Goal: Task Accomplishment & Management: Manage account settings

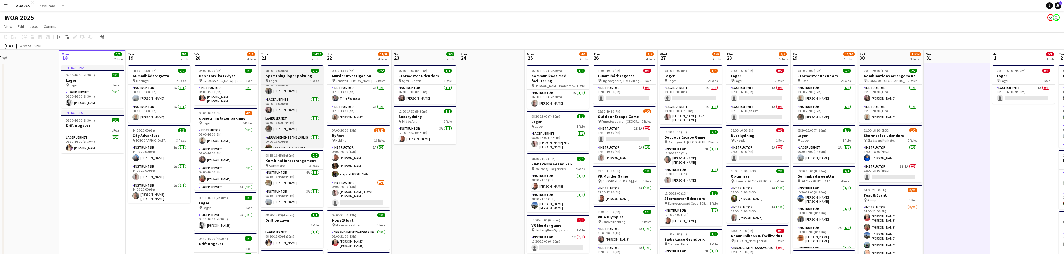
scroll to position [71, 0]
click at [296, 134] on app-card-role "Arrangementsansvarlig [DATE] 10:00-16:00 (6h) [PERSON_NAME]" at bounding box center [292, 138] width 62 height 19
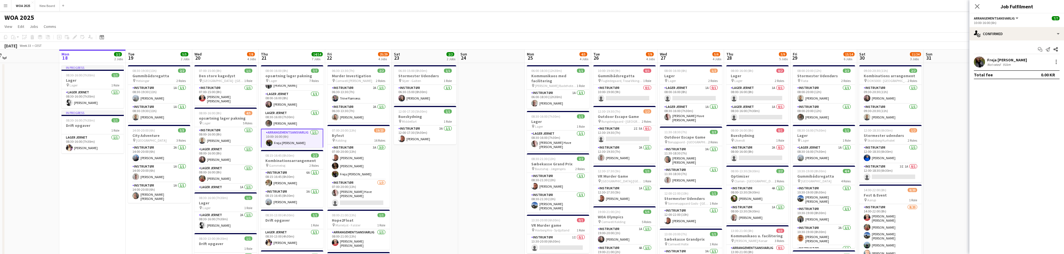
click at [1016, 17] on button "Arrangementsansvarlig" at bounding box center [996, 18] width 45 height 4
click at [1000, 30] on ul "All roles Arrangementsansvarlig" at bounding box center [998, 32] width 39 height 14
click at [1039, 32] on div "single-neutral-actions-check-2 Confirmed" at bounding box center [1017, 33] width 95 height 13
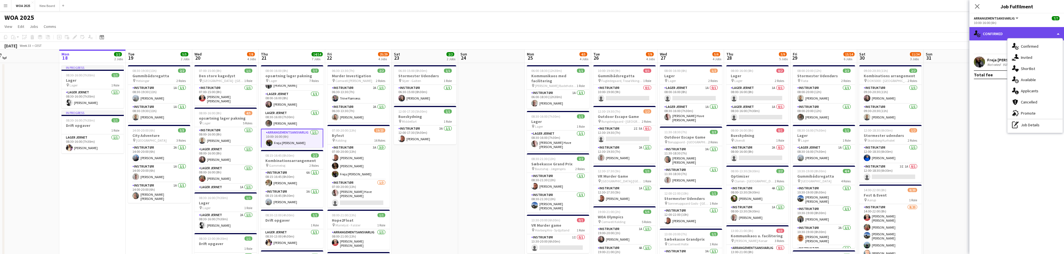
click at [1039, 32] on div "single-neutral-actions-check-2 Confirmed" at bounding box center [1017, 33] width 95 height 13
click at [979, 9] on app-icon "Close pop-in" at bounding box center [978, 7] width 8 height 8
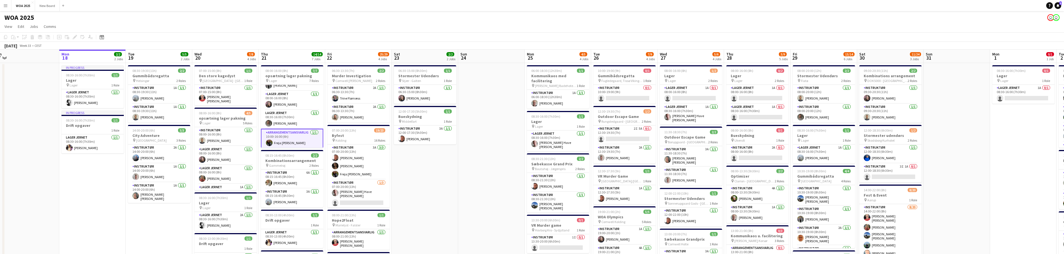
click at [287, 135] on app-card-role "Arrangementsansvarlig [DATE] 10:00-16:00 (6h) [PERSON_NAME]" at bounding box center [292, 139] width 62 height 20
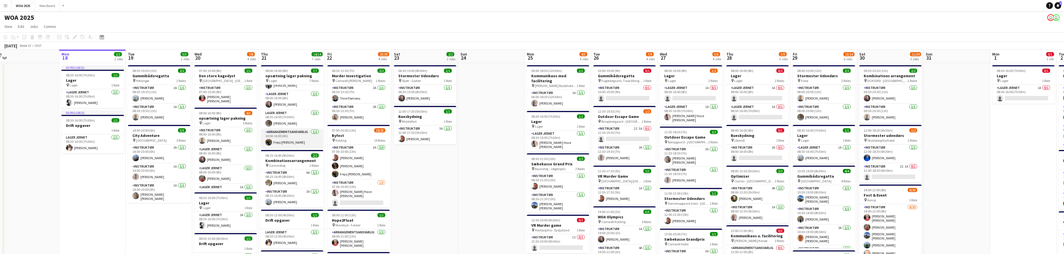
drag, startPoint x: 294, startPoint y: 138, endPoint x: 291, endPoint y: 132, distance: 6.6
click at [294, 136] on app-card-role "Arrangementsansvarlig [DATE] 10:00-16:00 (6h) [PERSON_NAME]" at bounding box center [292, 138] width 62 height 19
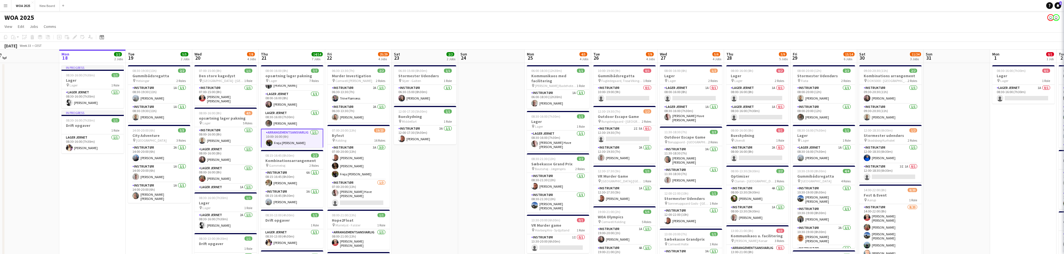
scroll to position [0, 141]
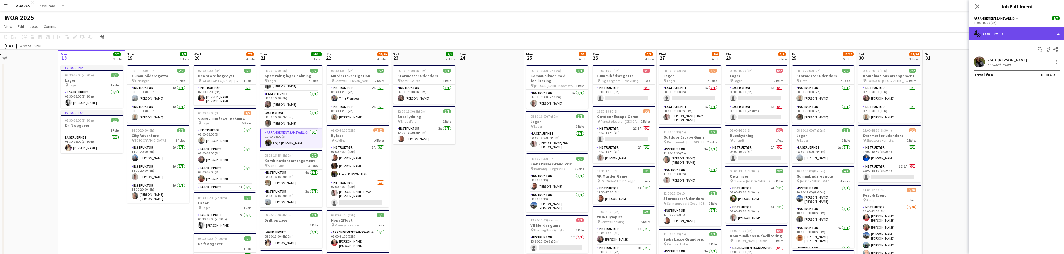
click at [1058, 33] on div "single-neutral-actions-check-2 Confirmed" at bounding box center [1017, 33] width 95 height 13
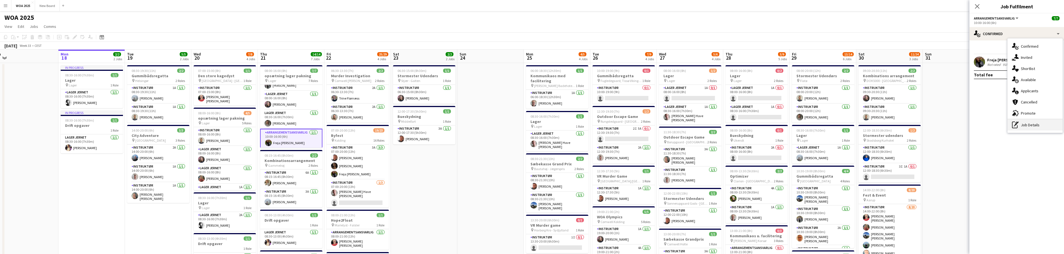
click at [1044, 126] on div "pen-write Job Details" at bounding box center [1035, 124] width 55 height 11
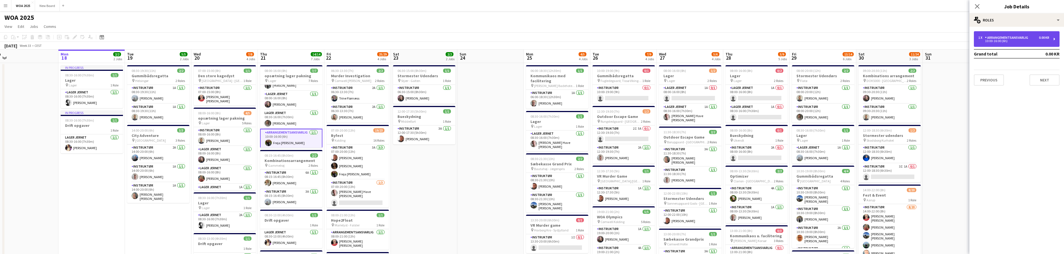
click at [1020, 38] on div "Arrangementsansvarlig" at bounding box center [1007, 38] width 45 height 4
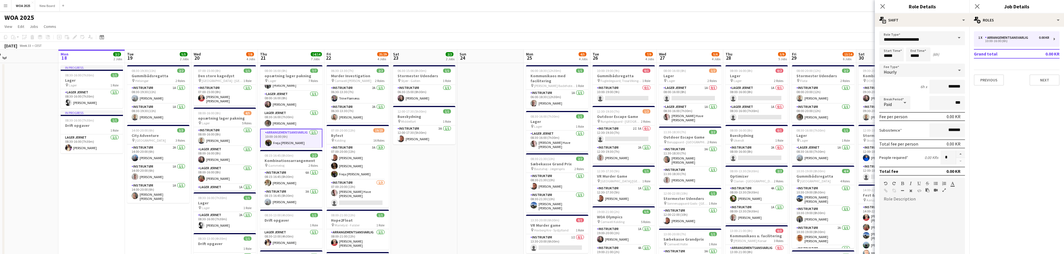
click at [955, 40] on span at bounding box center [960, 37] width 12 height 13
click at [935, 107] on span "Instruktør" at bounding box center [920, 107] width 73 height 5
type input "**********"
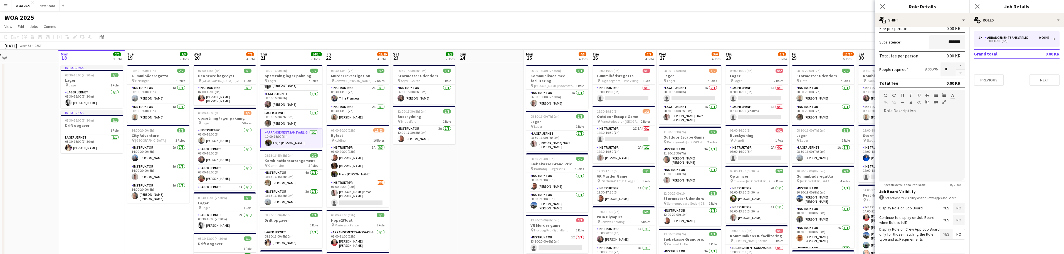
scroll to position [107, 0]
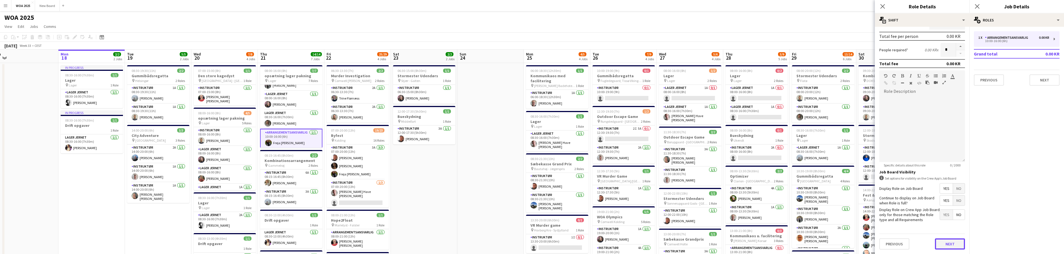
click at [946, 246] on button "Next" at bounding box center [950, 243] width 30 height 11
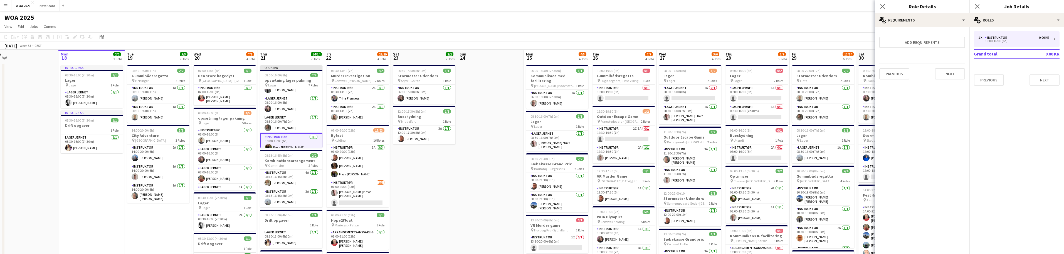
scroll to position [0, 0]
click at [1043, 79] on button "Next" at bounding box center [1045, 79] width 30 height 11
click at [977, 4] on icon "Close pop-in" at bounding box center [977, 6] width 5 height 5
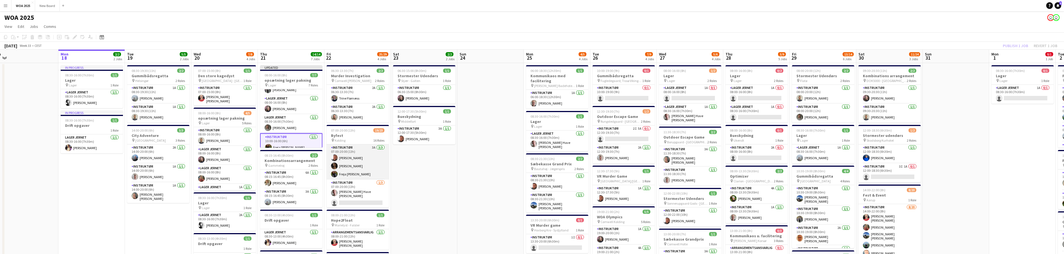
click at [361, 151] on app-card-role "Instruktør 3A [DATE] 07:00-20:00 (13h) [PERSON_NAME] [PERSON_NAME] Freja [PERSO…" at bounding box center [358, 161] width 62 height 35
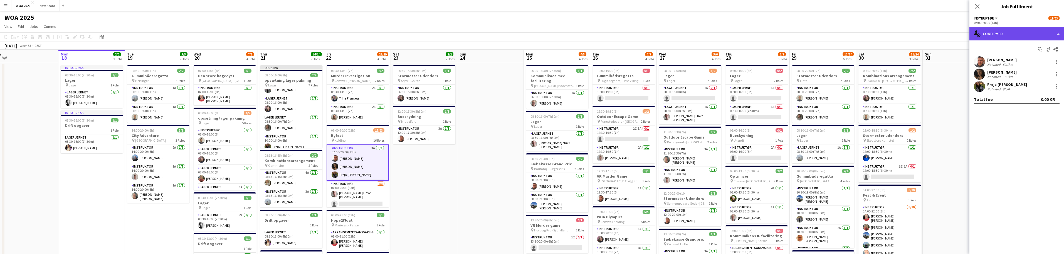
click at [1050, 34] on div "single-neutral-actions-check-2 Confirmed" at bounding box center [1017, 33] width 95 height 13
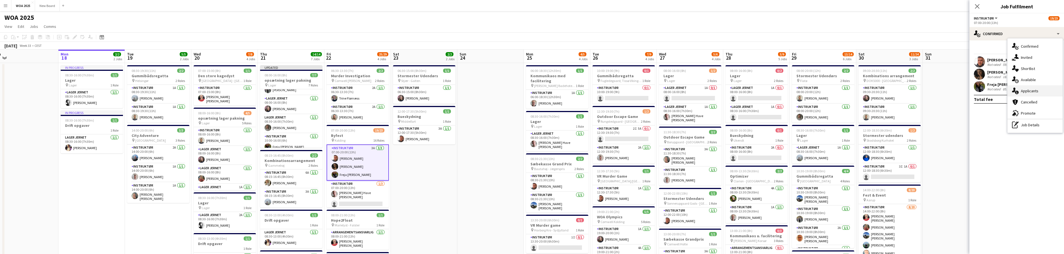
click at [1054, 88] on div "single-neutral-actions-information Applicants" at bounding box center [1035, 90] width 55 height 11
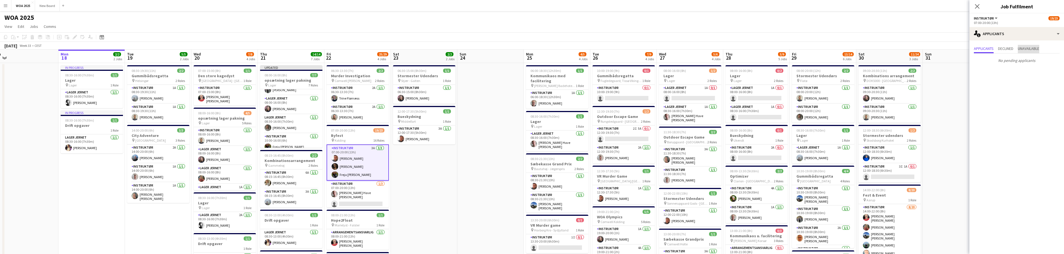
click at [1027, 49] on span "Unavailable" at bounding box center [1028, 48] width 21 height 4
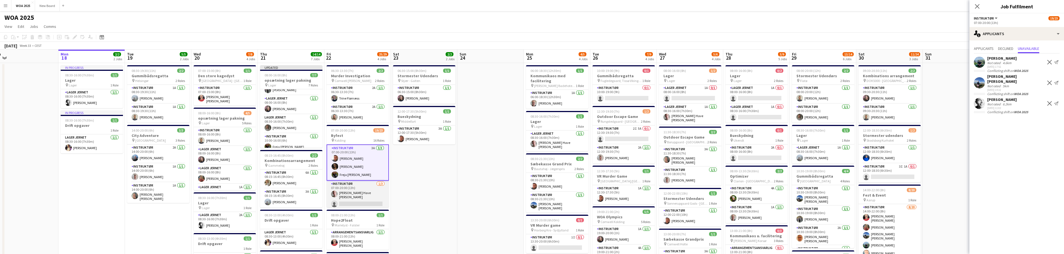
click at [355, 200] on app-card-role "Instruktør [DATE] 07:00-20:00 (13h) Lasse Have [PERSON_NAME] [PERSON_NAME] sing…" at bounding box center [358, 198] width 62 height 37
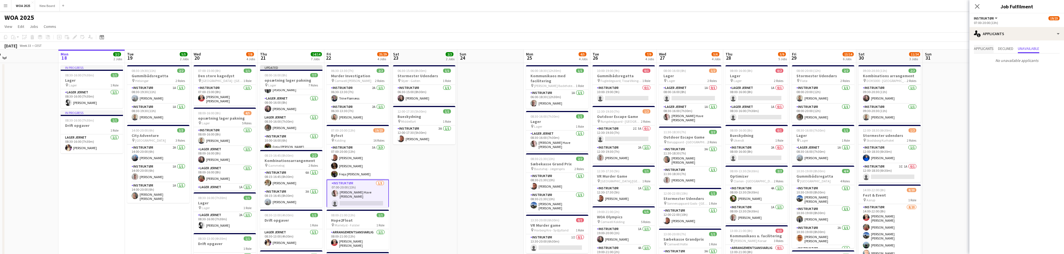
click at [989, 48] on span "Applicants" at bounding box center [984, 48] width 20 height 4
click at [1034, 51] on span "Unavailable" at bounding box center [1028, 49] width 21 height 8
click at [1039, 35] on div "single-neutral-actions-information Applicants" at bounding box center [1017, 33] width 95 height 13
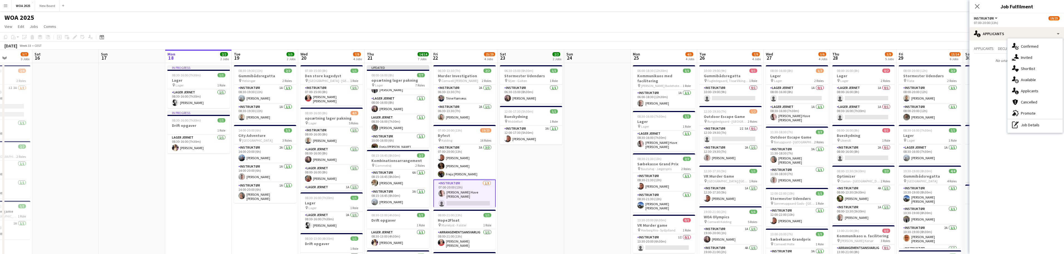
drag, startPoint x: 487, startPoint y: 177, endPoint x: 603, endPoint y: 148, distance: 119.1
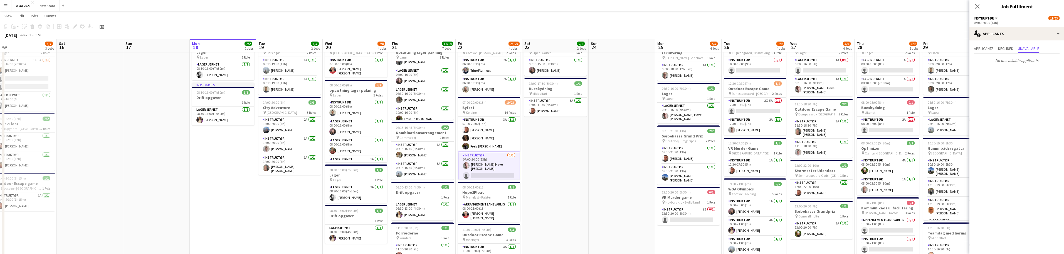
scroll to position [28, 0]
click at [698, 206] on app-card-role "Instruktør 1I 0/1 13:30-20:00 (6h30m) single-neutral-actions" at bounding box center [689, 215] width 62 height 19
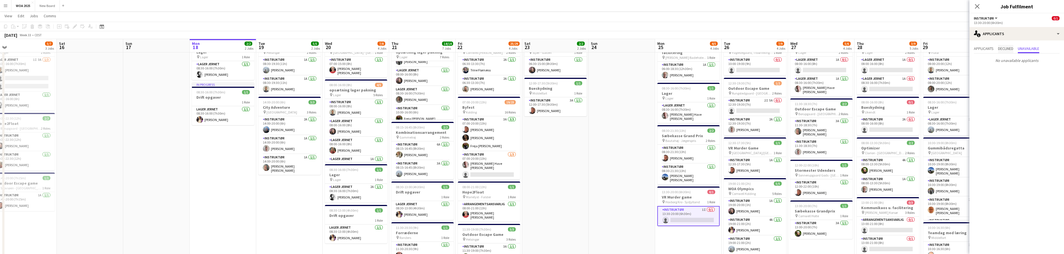
click at [1006, 47] on span "Declined" at bounding box center [1006, 48] width 15 height 4
click at [984, 49] on span "Applicants" at bounding box center [984, 48] width 20 height 4
click at [1005, 29] on div "single-neutral-actions-information Applicants" at bounding box center [1017, 33] width 95 height 13
click at [1022, 56] on div "single-neutral-actions-share-1 Invited" at bounding box center [1035, 57] width 55 height 11
click at [989, 74] on input "text" at bounding box center [1017, 74] width 86 height 14
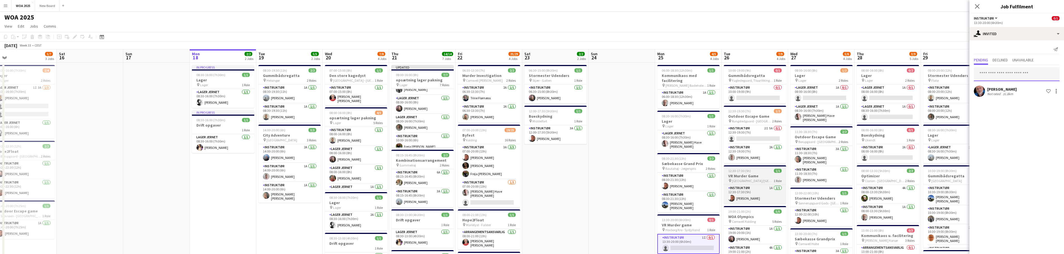
scroll to position [0, 0]
click at [894, 146] on app-card-role "Instruktør 2A 0/1 08:00-16:00 (8h) single-neutral-actions" at bounding box center [888, 153] width 62 height 19
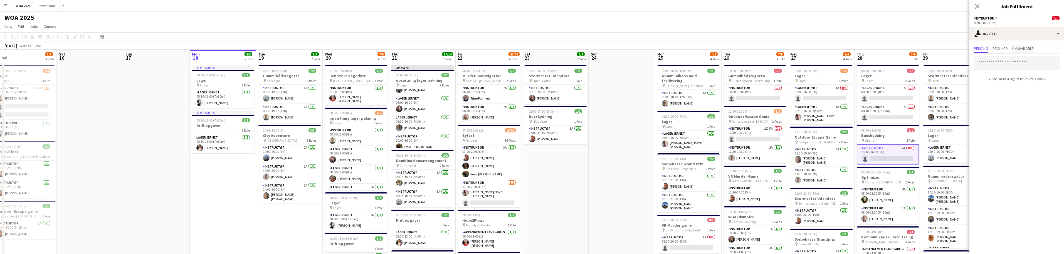
click at [1021, 50] on span "Unavailable" at bounding box center [1023, 48] width 21 height 4
click at [1000, 50] on span "Declined" at bounding box center [1000, 48] width 15 height 4
click at [984, 50] on span "Pending" at bounding box center [981, 48] width 14 height 4
click at [1016, 33] on div "single-neutral-actions-share-1 Invited" at bounding box center [1017, 33] width 95 height 13
click at [1043, 90] on div "single-neutral-actions-information Applicants" at bounding box center [1035, 90] width 55 height 11
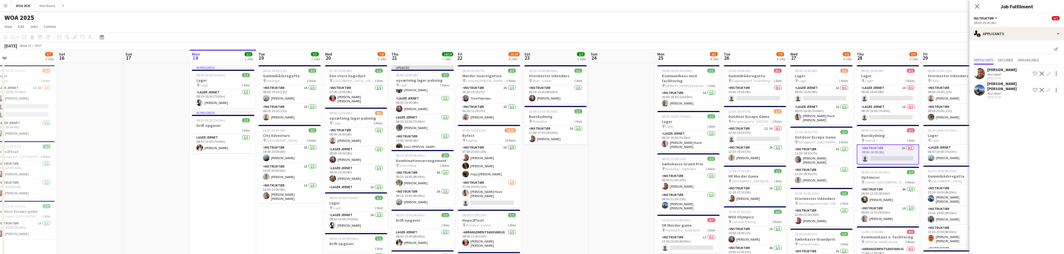
click at [1049, 73] on app-icon "Confirm" at bounding box center [1049, 73] width 4 height 4
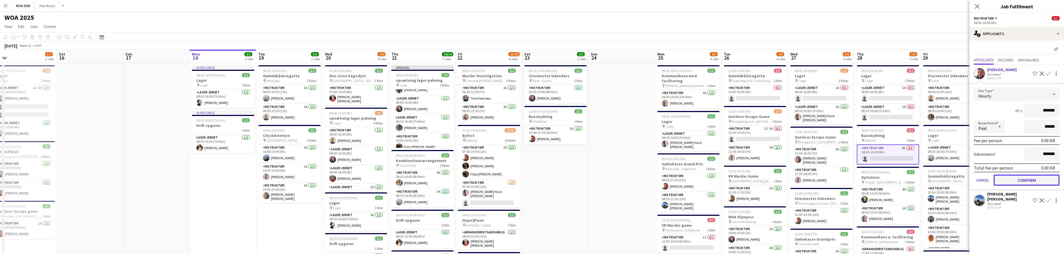
click at [1032, 176] on button "Confirm" at bounding box center [1027, 179] width 66 height 11
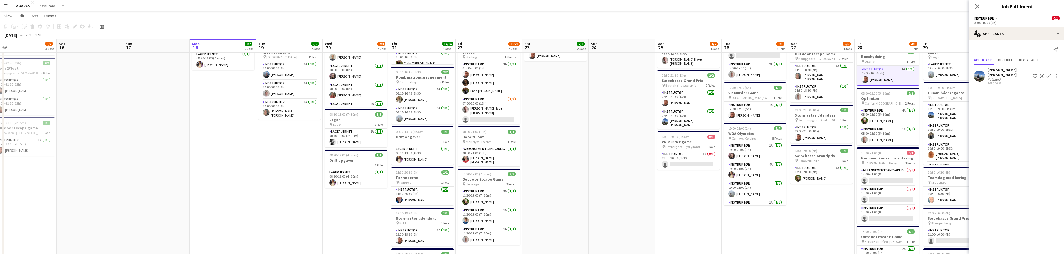
scroll to position [83, 0]
click at [836, 206] on app-date-cell "08:00-16:00 (8h) 1/2 Lager pin Lager 2 Roles Lager Jernet 1A 0/1 08:00-16:00 (8…" at bounding box center [821, 201] width 67 height 445
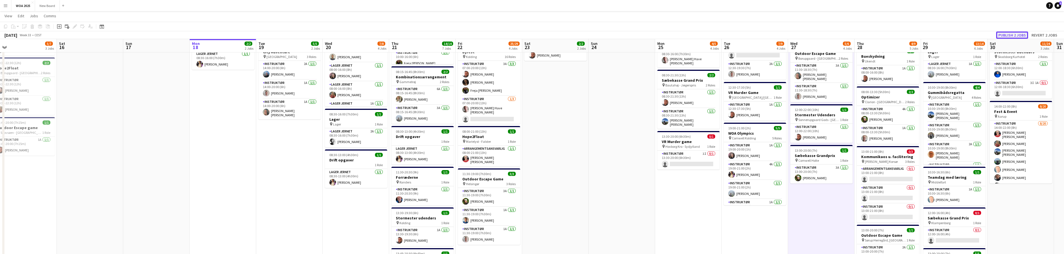
click at [1016, 35] on button "Publish 2 jobs" at bounding box center [1013, 34] width 32 height 7
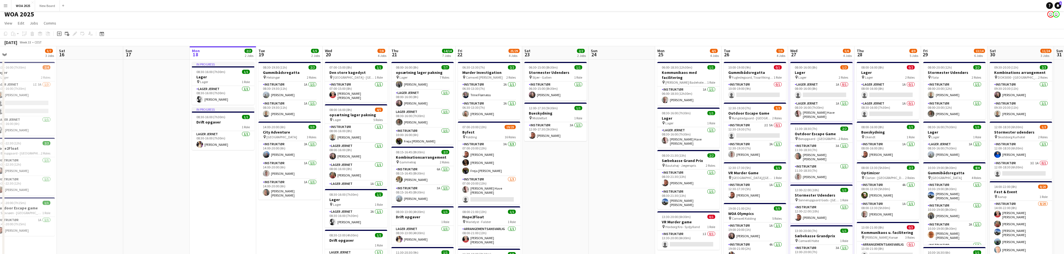
scroll to position [0, 0]
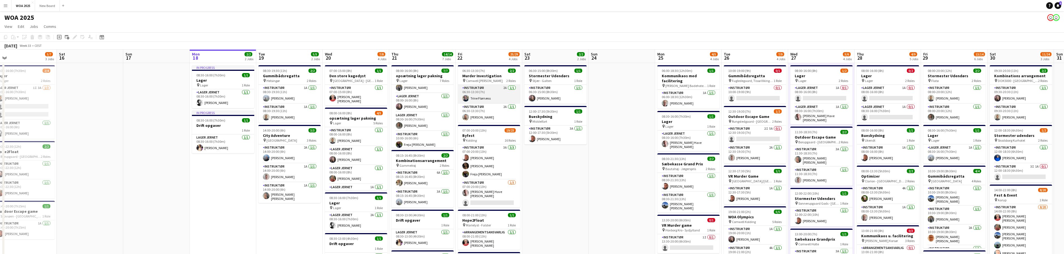
click at [492, 94] on app-card-role "Instruktør 2A [DATE] 06:30-13:30 (7h) [PERSON_NAME]" at bounding box center [489, 94] width 62 height 19
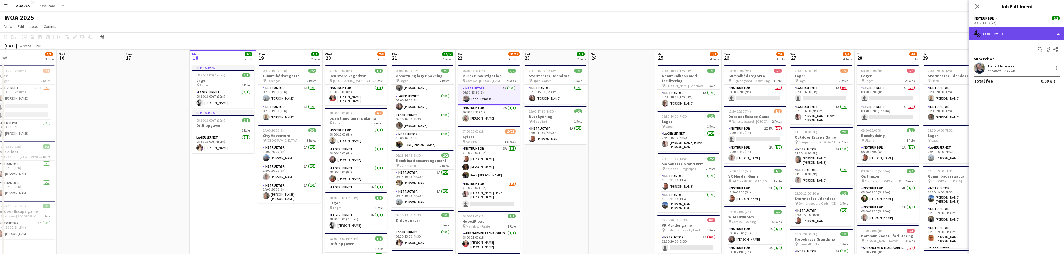
click at [1022, 33] on div "single-neutral-actions-check-2 Confirmed" at bounding box center [1017, 33] width 95 height 13
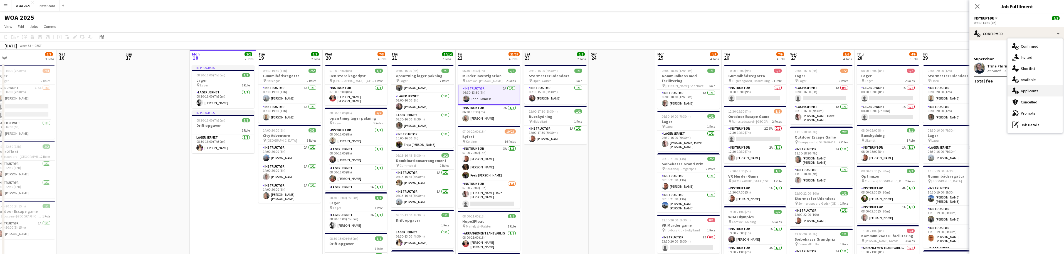
click at [1047, 93] on div "single-neutral-actions-information Applicants" at bounding box center [1035, 90] width 55 height 11
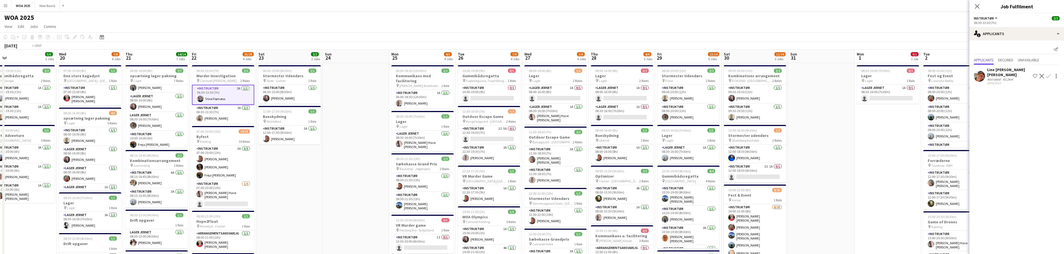
scroll to position [0, 139]
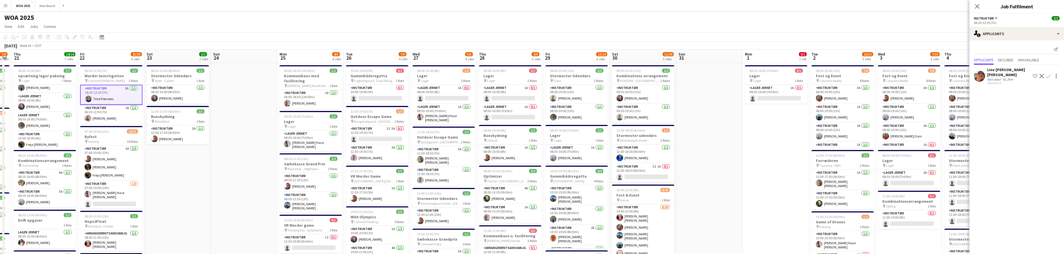
drag, startPoint x: 609, startPoint y: 146, endPoint x: 225, endPoint y: 132, distance: 384.0
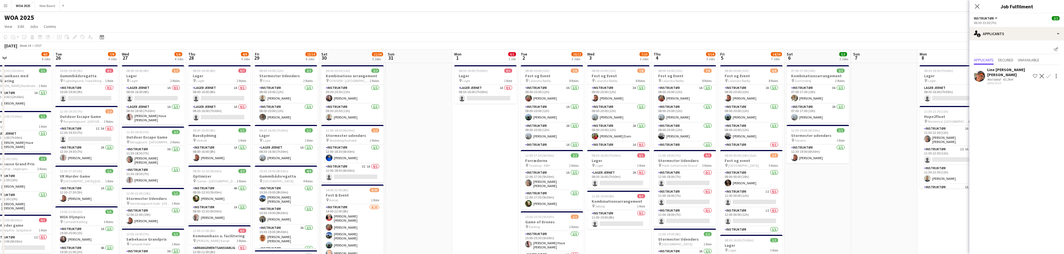
scroll to position [0, 168]
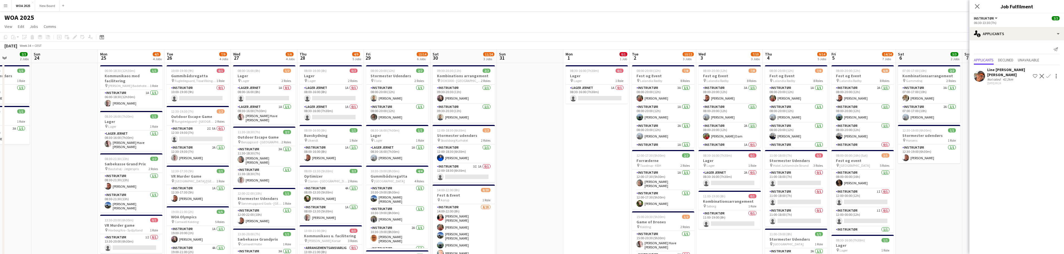
drag, startPoint x: 686, startPoint y: 144, endPoint x: 595, endPoint y: 138, distance: 91.5
click at [734, 107] on app-card-role "Instruktør 1A 0/1 08:00-20:00 (12h) single-neutral-actions" at bounding box center [730, 110] width 62 height 19
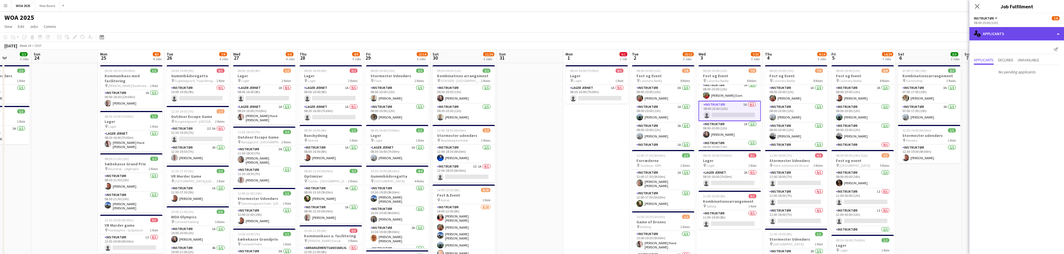
click at [1040, 33] on div "single-neutral-actions-information Applicants" at bounding box center [1017, 33] width 95 height 13
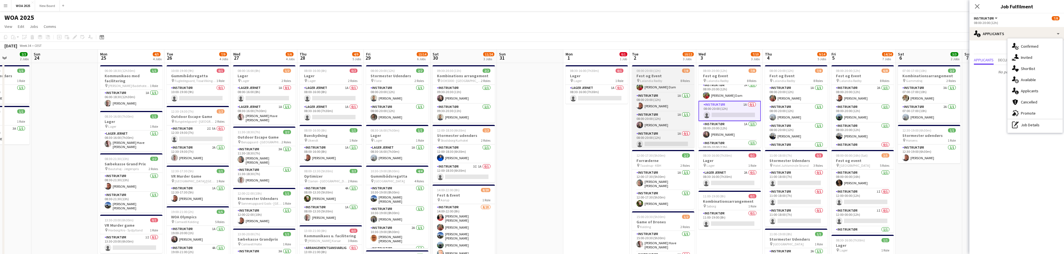
scroll to position [88, 0]
click at [670, 139] on app-card-role "Instruktør 1A 0/1 08:00-20:00 (12h) single-neutral-actions" at bounding box center [663, 138] width 62 height 19
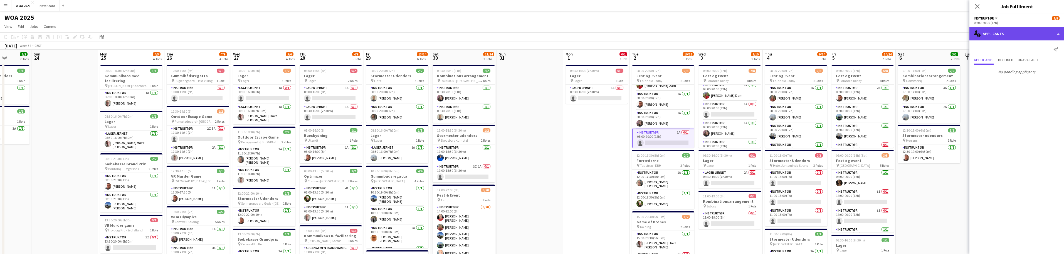
click at [1047, 37] on div "single-neutral-actions-information Applicants" at bounding box center [1017, 33] width 95 height 13
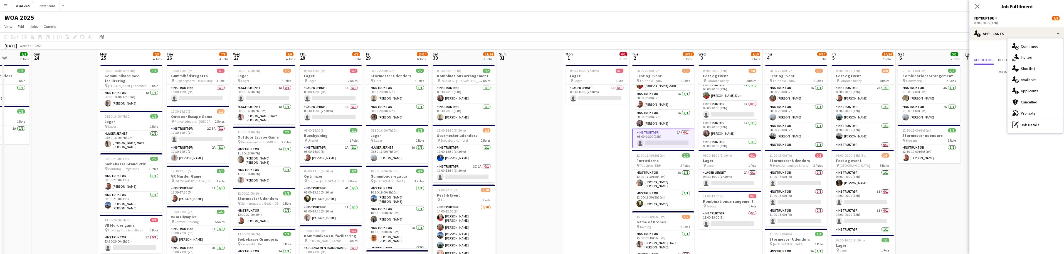
click at [1000, 47] on div "Send notification" at bounding box center [1017, 49] width 86 height 9
click at [1036, 61] on span "Unavailable" at bounding box center [1028, 60] width 21 height 4
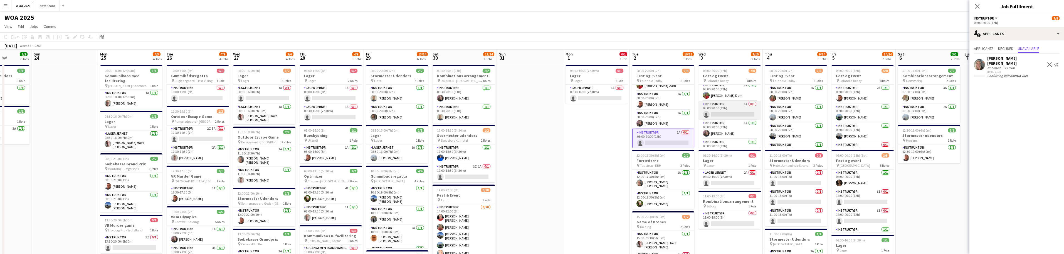
click at [735, 112] on app-card-role "Instruktør 1A 0/1 08:00-20:00 (12h) single-neutral-actions" at bounding box center [730, 110] width 62 height 19
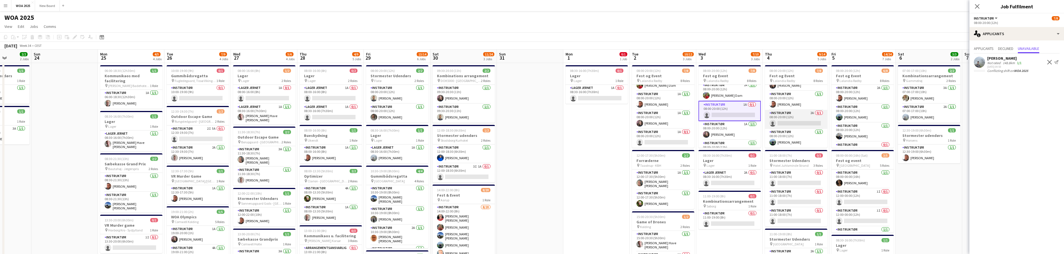
click at [805, 120] on app-card-role "Instruktør 2A 0/1 08:00-20:00 (12h) single-neutral-actions" at bounding box center [796, 119] width 62 height 19
click at [989, 49] on span "Applicants" at bounding box center [984, 48] width 20 height 4
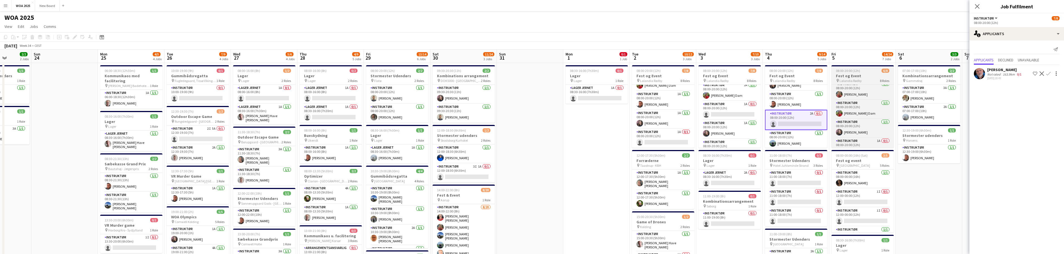
scroll to position [82, 0]
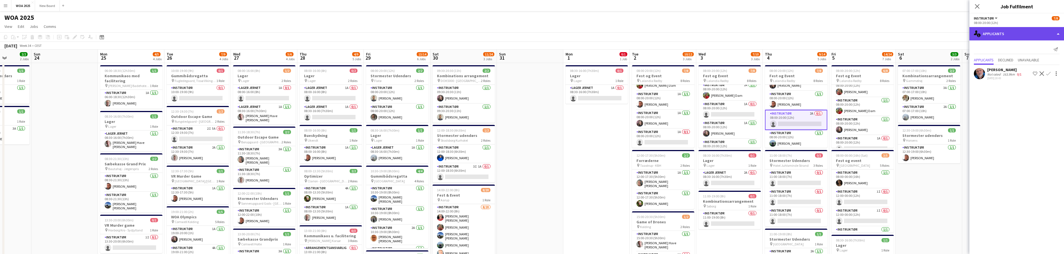
click at [1018, 31] on div "single-neutral-actions-information Applicants" at bounding box center [1017, 33] width 95 height 13
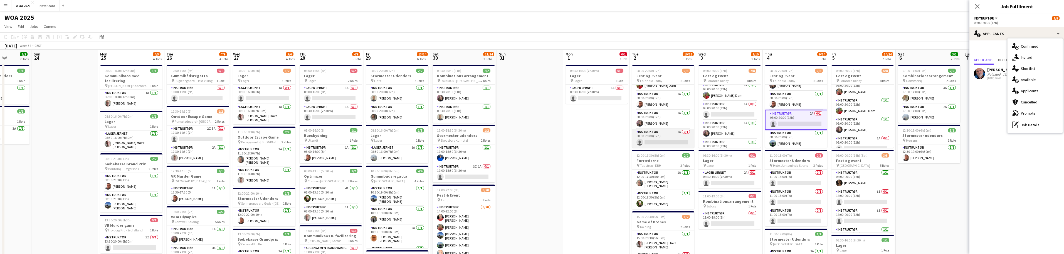
click at [667, 142] on app-card-role "Instruktør 1A 0/1 08:00-20:00 (12h) single-neutral-actions" at bounding box center [663, 138] width 62 height 19
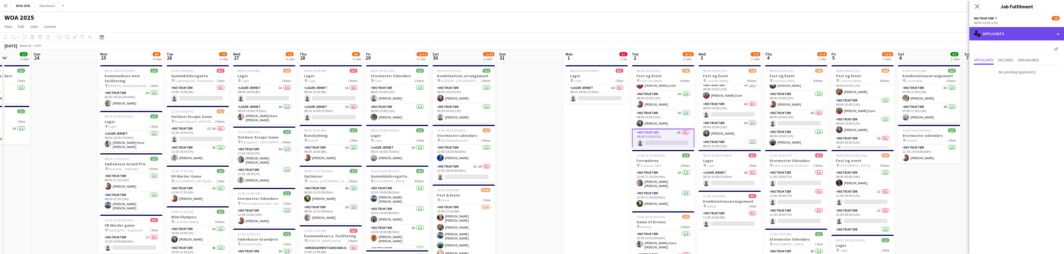
click at [1020, 35] on div "single-neutral-actions-information Applicants" at bounding box center [1017, 33] width 95 height 13
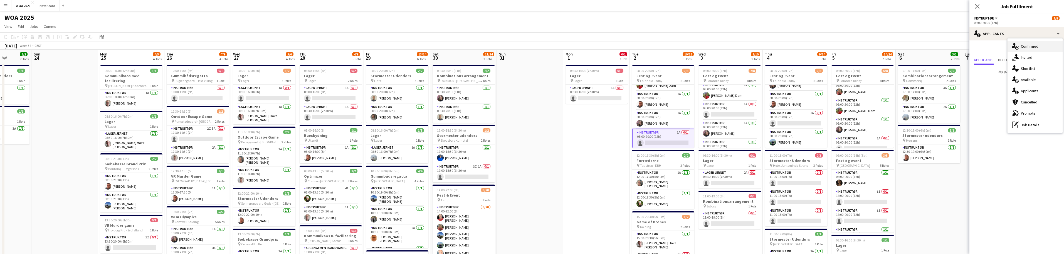
click at [1035, 47] on div "single-neutral-actions-check-2 Confirmed" at bounding box center [1035, 46] width 55 height 11
click at [1011, 59] on input at bounding box center [1020, 61] width 65 height 7
type input "*"
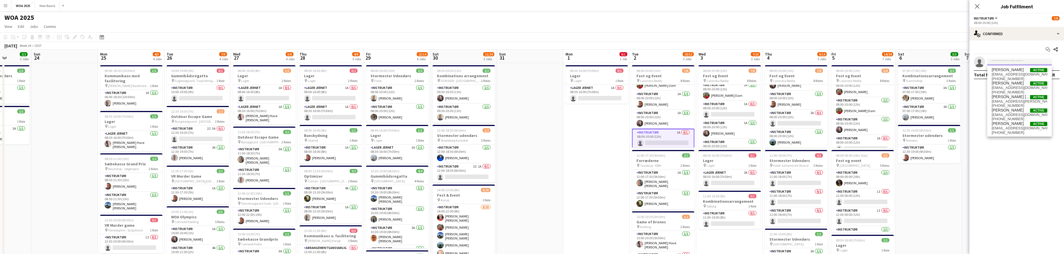
drag, startPoint x: 1011, startPoint y: 59, endPoint x: 839, endPoint y: 267, distance: 269.7
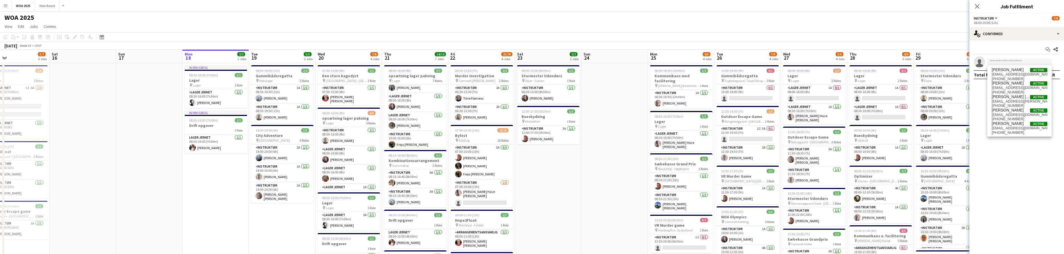
drag, startPoint x: 839, startPoint y: 267, endPoint x: 603, endPoint y: 151, distance: 262.5
click at [474, 205] on app-card-role "Instruktør [DATE] 07:00-20:00 (13h) Lasse Have [PERSON_NAME] [PERSON_NAME] sing…" at bounding box center [479, 197] width 62 height 37
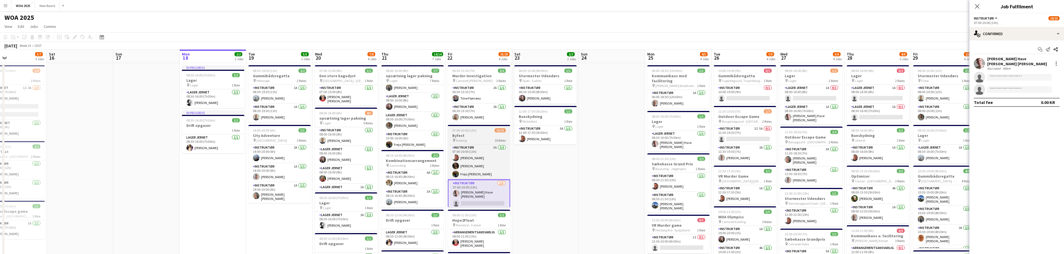
click at [472, 132] on app-job-card "07:00-20:00 (13h) 19/23 Byfest pin Kolding 16 Roles Instruktør 3A [DATE] 07:00-…" at bounding box center [479, 166] width 62 height 82
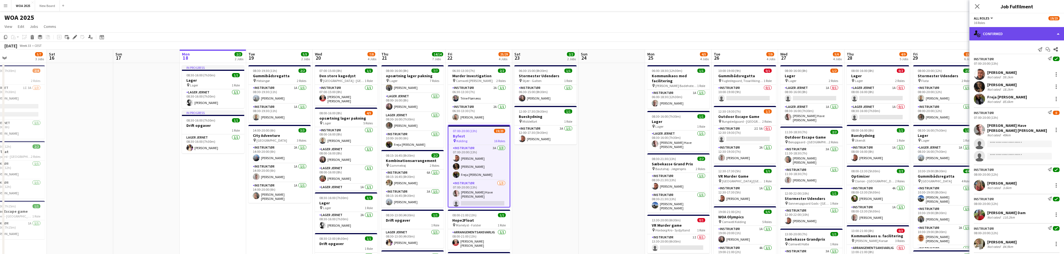
click at [1014, 33] on div "single-neutral-actions-check-2 Confirmed" at bounding box center [1017, 33] width 95 height 13
click at [1030, 58] on div "pen-write Job Details" at bounding box center [1035, 57] width 55 height 11
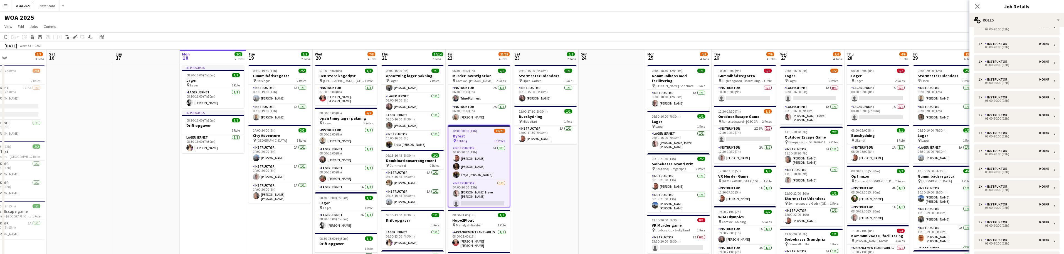
scroll to position [117, 0]
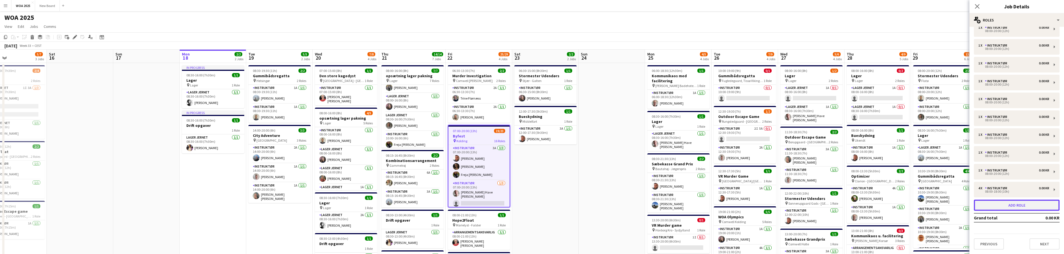
click at [1029, 203] on button "Add role" at bounding box center [1017, 204] width 86 height 11
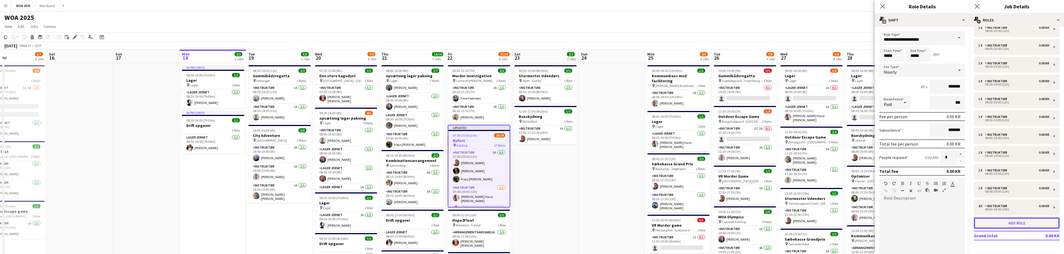
scroll to position [135, 0]
click at [899, 56] on input "*****" at bounding box center [892, 54] width 24 height 14
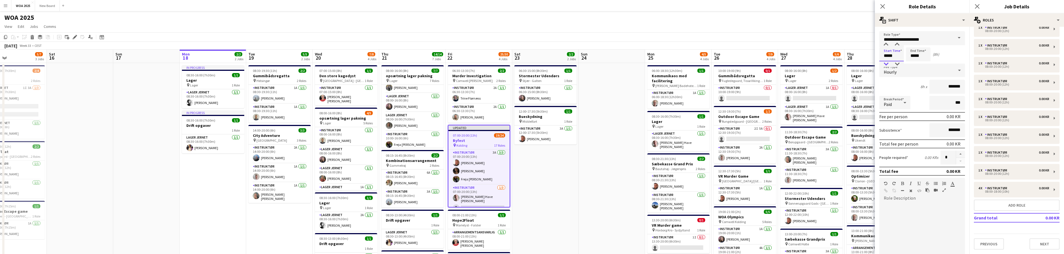
click at [888, 63] on div at bounding box center [886, 64] width 11 height 6
click at [900, 63] on div at bounding box center [897, 64] width 11 height 6
type input "*****"
click at [900, 63] on div at bounding box center [897, 64] width 11 height 6
click at [924, 58] on input "*****" at bounding box center [918, 54] width 24 height 14
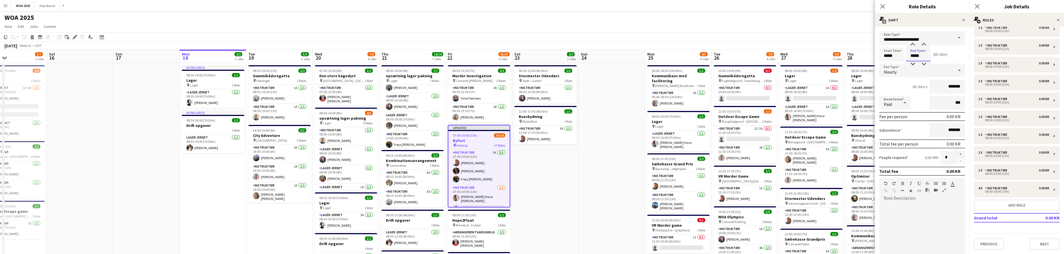
click at [914, 56] on input "*****" at bounding box center [918, 54] width 24 height 14
click at [914, 64] on div at bounding box center [913, 64] width 11 height 6
click at [925, 62] on div at bounding box center [924, 64] width 11 height 6
type input "*****"
click at [924, 62] on div at bounding box center [924, 64] width 11 height 6
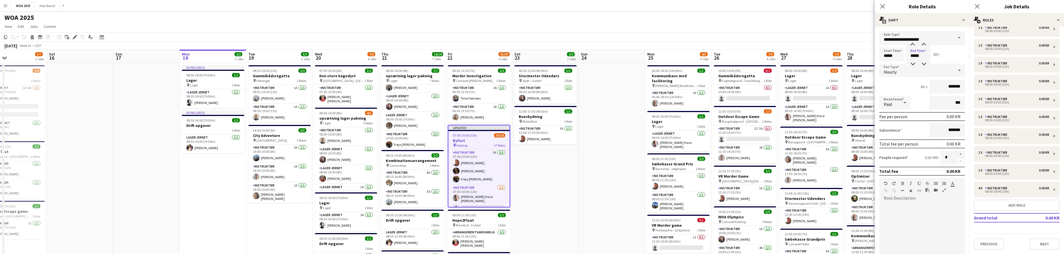
click at [956, 39] on span at bounding box center [960, 37] width 12 height 13
click at [926, 112] on mat-option "Instruktør" at bounding box center [921, 107] width 82 height 13
type input "**********"
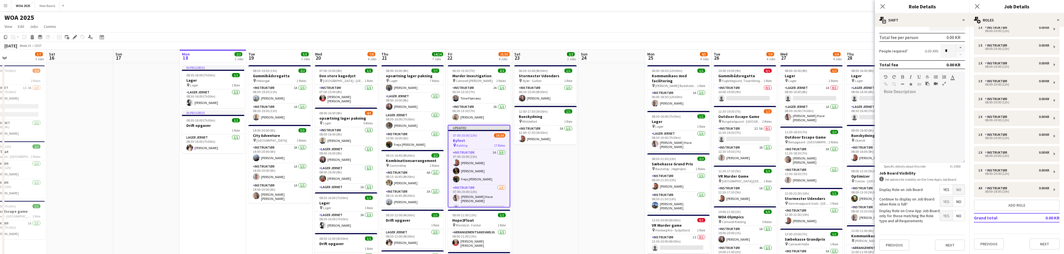
scroll to position [107, 0]
click at [942, 199] on span "Yes" at bounding box center [946, 200] width 13 height 10
click at [956, 201] on span "No" at bounding box center [959, 200] width 12 height 10
click at [1032, 243] on button "Next" at bounding box center [1045, 243] width 30 height 11
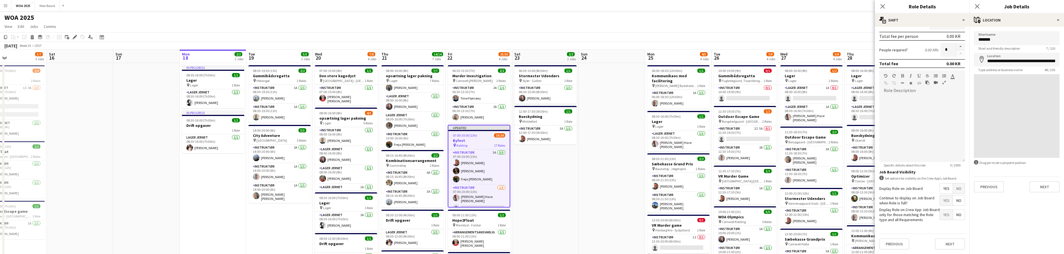
scroll to position [0, 0]
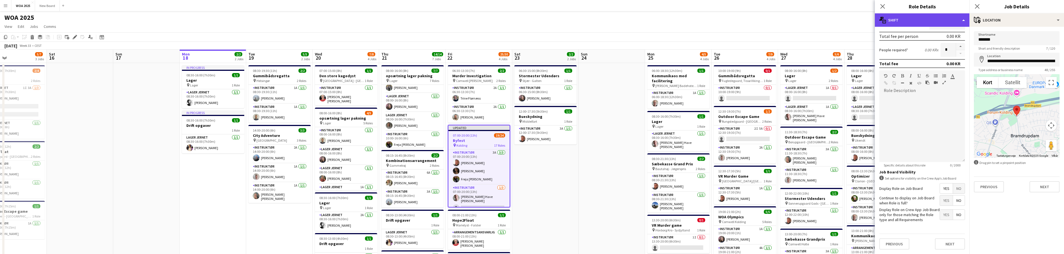
click at [898, 17] on div "multiple-actions-text Shift" at bounding box center [922, 19] width 95 height 13
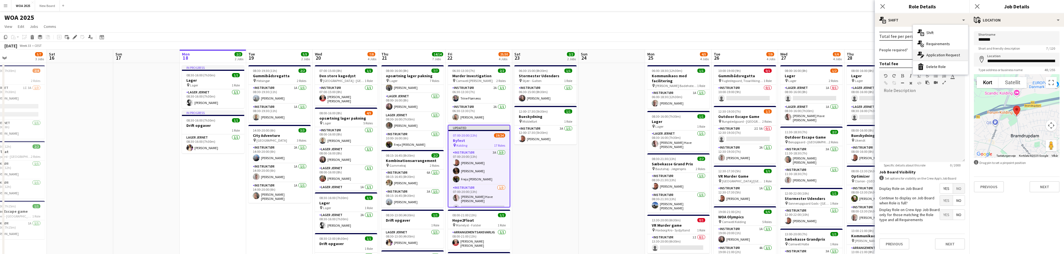
click at [933, 55] on div "multiple-actions-edit-1 Application Request" at bounding box center [940, 54] width 55 height 11
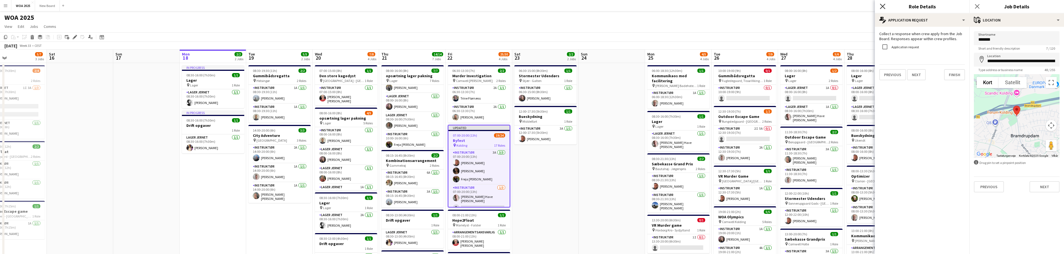
click at [881, 4] on icon at bounding box center [882, 6] width 5 height 5
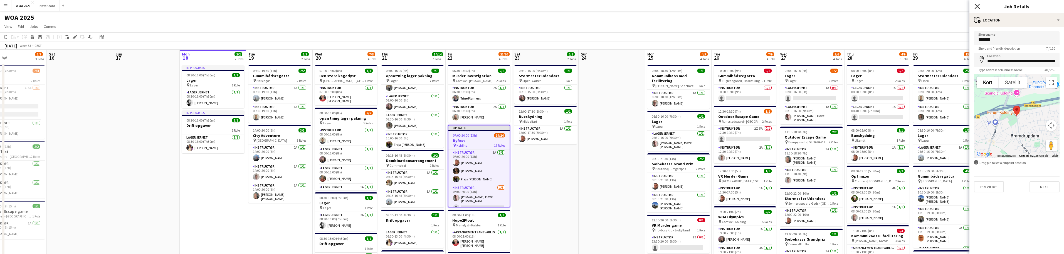
click at [977, 6] on icon "Close pop-in" at bounding box center [977, 6] width 5 height 5
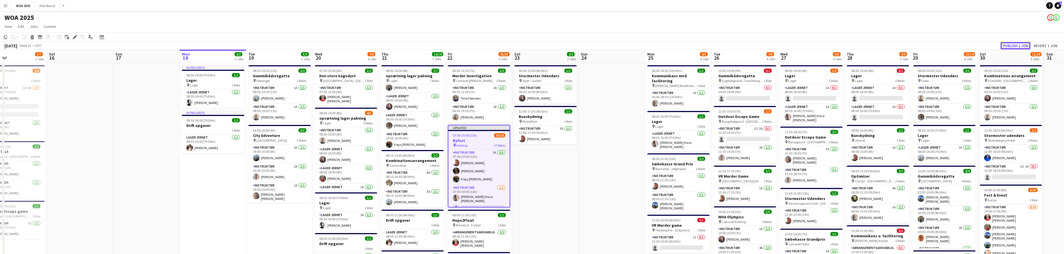
click at [1012, 45] on button "Publish 1 job" at bounding box center [1016, 45] width 30 height 7
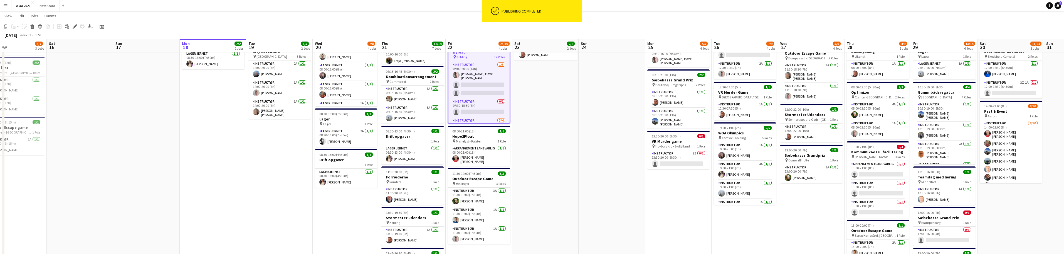
scroll to position [45, 0]
click at [479, 104] on app-card-role "Instruktør 0/1 07:30-15:30 (8h) single-neutral-actions" at bounding box center [479, 97] width 61 height 19
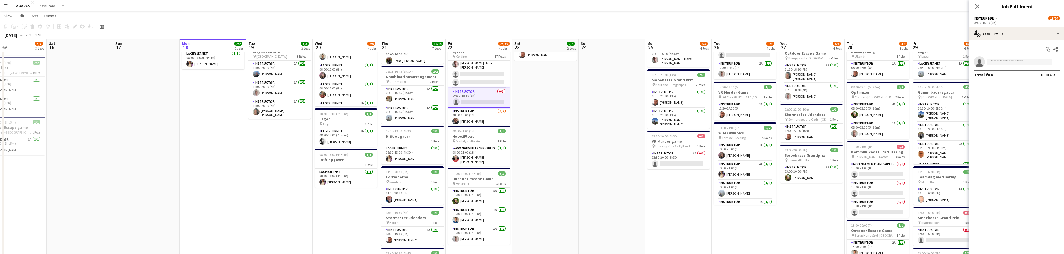
click at [1024, 61] on input at bounding box center [1020, 61] width 65 height 7
type input "****"
click at [1010, 70] on span "Line [PERSON_NAME] [PERSON_NAME]" at bounding box center [1011, 69] width 38 height 5
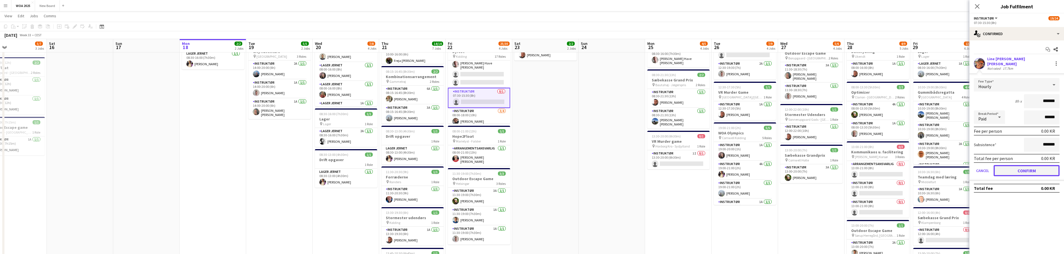
click at [1038, 168] on button "Confirm" at bounding box center [1027, 170] width 66 height 11
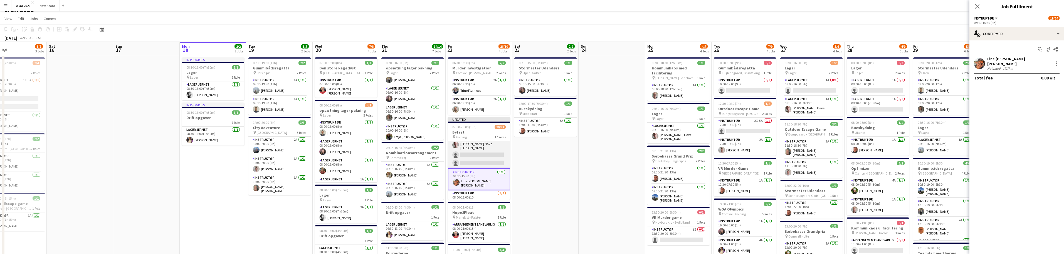
scroll to position [6, 0]
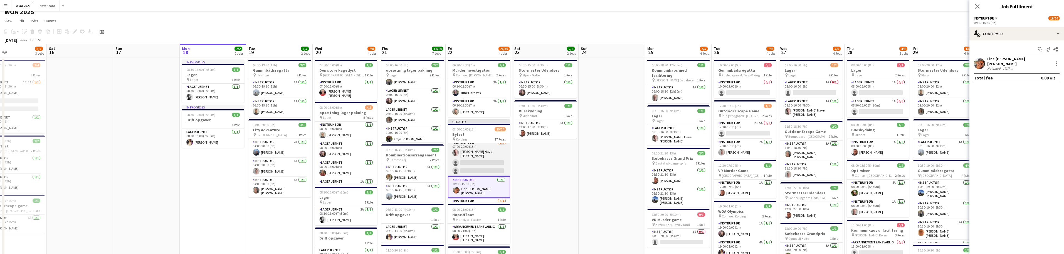
click at [492, 159] on app-card-role "Instruktør [DATE] 07:00-20:00 (13h) Lasse Have [PERSON_NAME] [PERSON_NAME] sing…" at bounding box center [479, 157] width 62 height 37
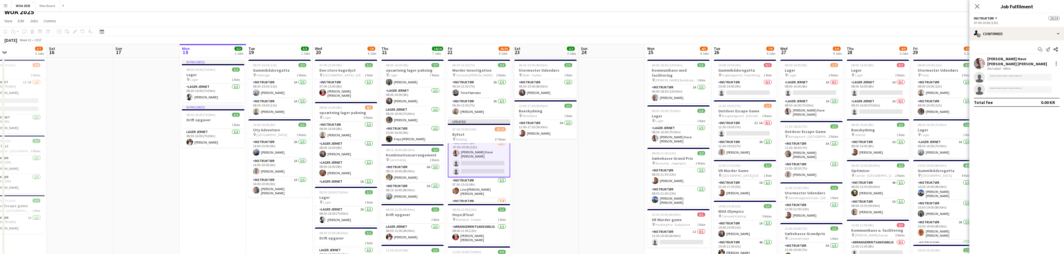
scroll to position [40, 0]
click at [1030, 34] on div "single-neutral-actions-check-2 Confirmed" at bounding box center [1017, 33] width 95 height 13
click at [1039, 58] on div "single-neutral-actions-share-1 Invited" at bounding box center [1035, 57] width 55 height 11
click at [1015, 64] on input "text" at bounding box center [1017, 63] width 86 height 14
type input "****"
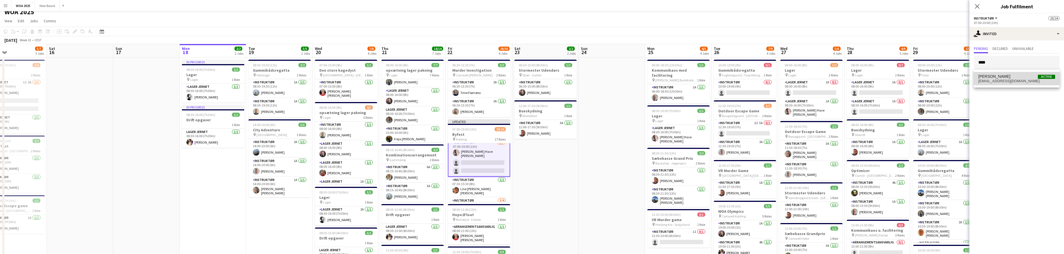
click at [995, 77] on span "[PERSON_NAME]" at bounding box center [995, 76] width 32 height 5
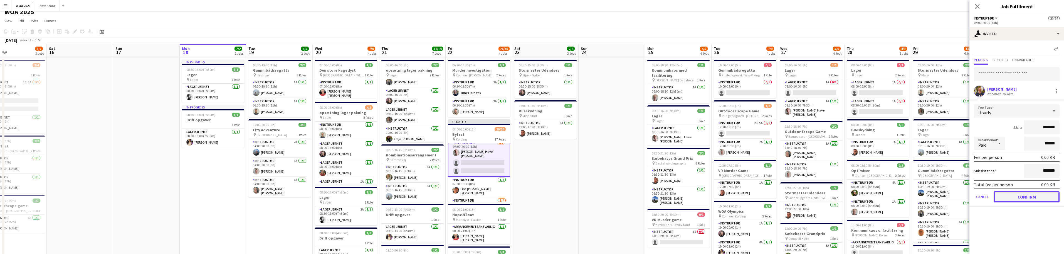
click at [1050, 198] on button "Confirm" at bounding box center [1027, 196] width 66 height 11
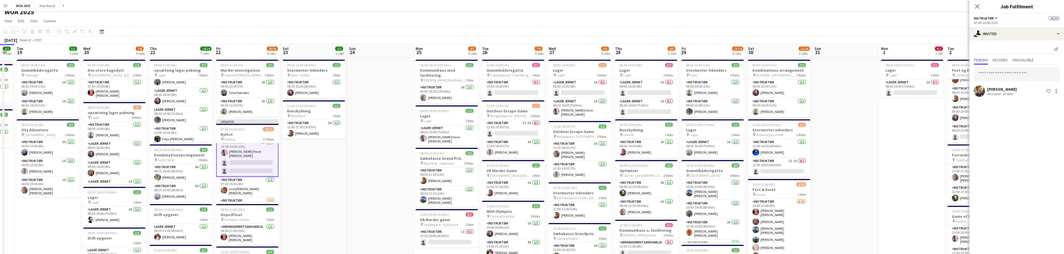
drag, startPoint x: 909, startPoint y: 161, endPoint x: 754, endPoint y: 154, distance: 154.3
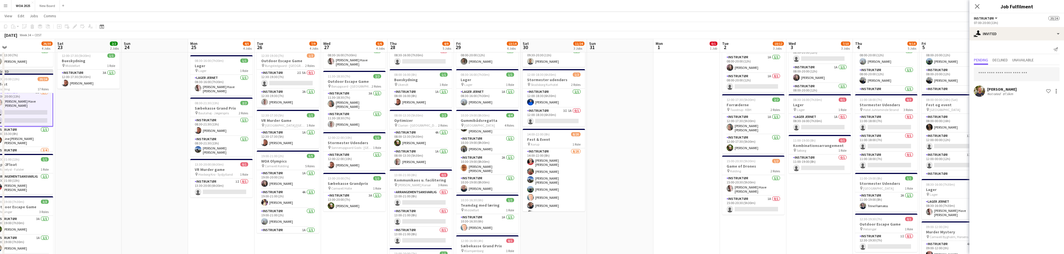
scroll to position [0, 196]
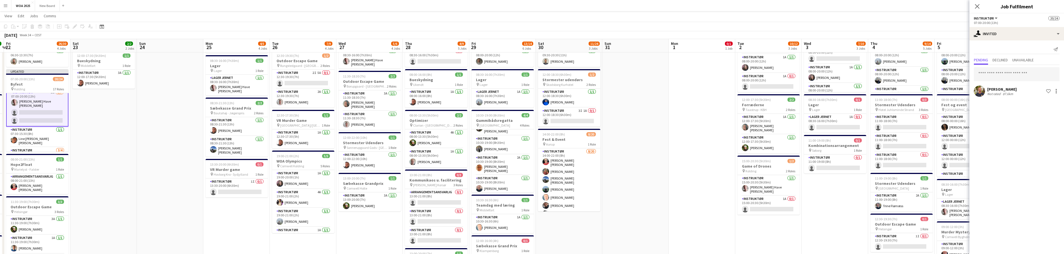
drag, startPoint x: 914, startPoint y: 130, endPoint x: 628, endPoint y: 161, distance: 287.2
click at [628, 161] on app-calendar-viewport "Tue 19 5/5 2 Jobs Wed 20 7/8 4 Jobs Thu 21 14/14 7 Jobs Fri 22 26/30 4 Jobs Sat…" at bounding box center [532, 210] width 1064 height 486
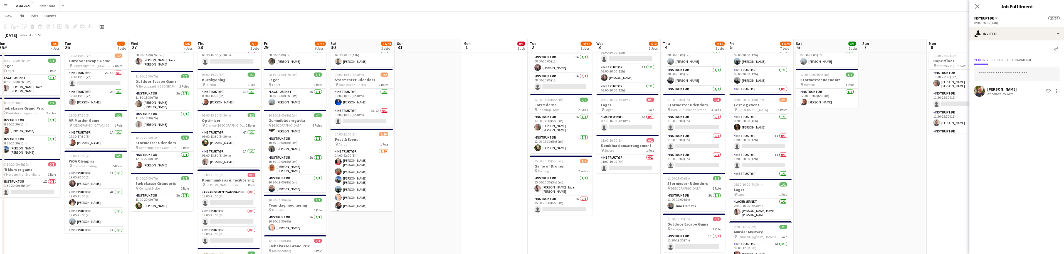
scroll to position [0, 168]
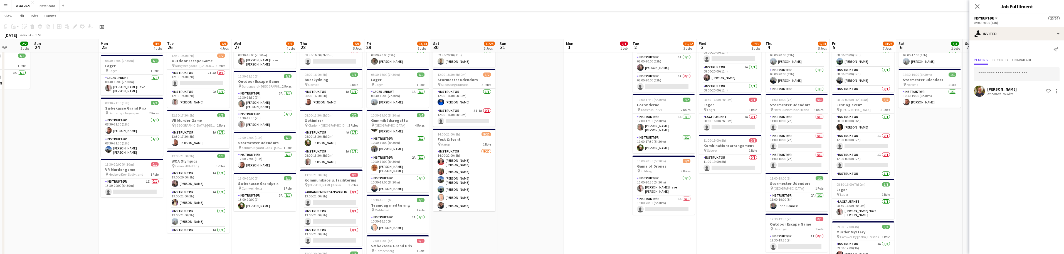
drag, startPoint x: 818, startPoint y: 170, endPoint x: 766, endPoint y: 173, distance: 52.7
click at [766, 173] on app-calendar-viewport "Thu 21 14/14 7 Jobs Fri 22 26/30 4 Jobs Sat 23 2/2 2 Jobs Sun 24 Mon 25 4/5 4 J…" at bounding box center [532, 210] width 1064 height 486
click at [798, 127] on app-card-role "Instruktør 0/1 11:00-18:00 (7h) single-neutral-actions" at bounding box center [797, 123] width 62 height 19
click at [1026, 65] on input "text" at bounding box center [1017, 63] width 86 height 14
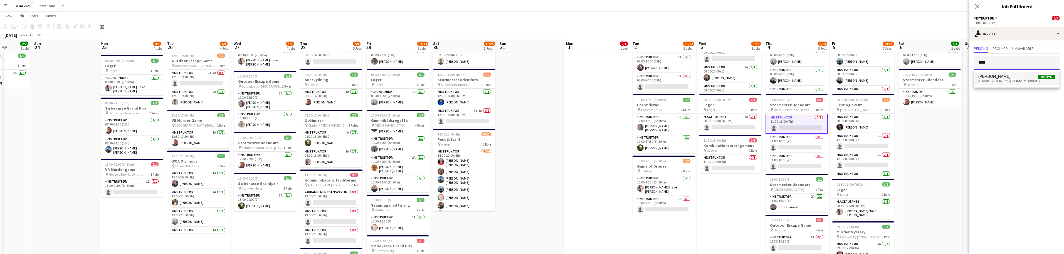
type input "****"
click at [998, 79] on span "[EMAIL_ADDRESS][DOMAIN_NAME]" at bounding box center [1017, 81] width 77 height 4
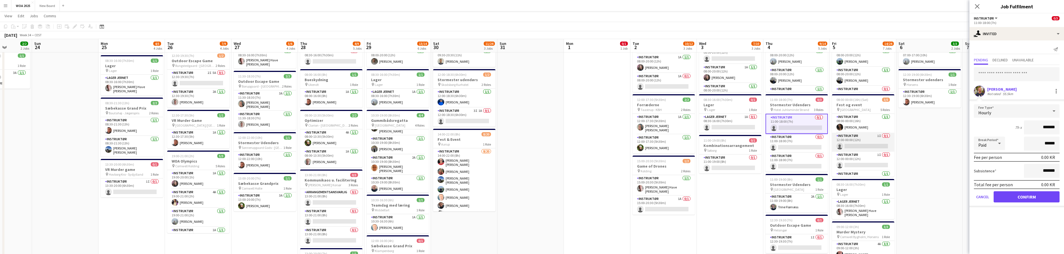
click at [868, 144] on app-card-role "Instruktør 1I 0/1 12:00-00:00 (12h) single-neutral-actions" at bounding box center [863, 141] width 62 height 19
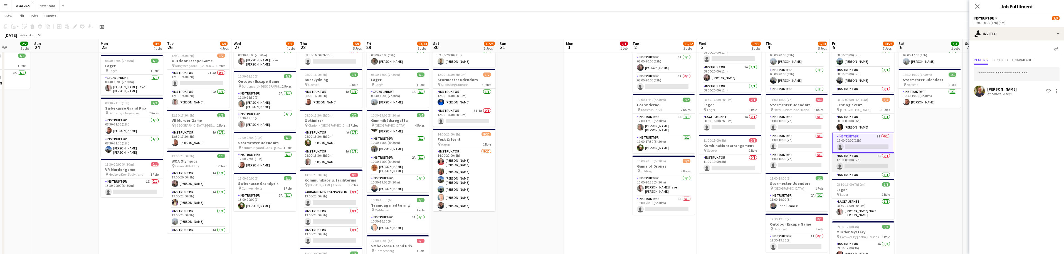
click at [868, 165] on app-card-role "Instruktør 1I 0/1 12:00-00:00 (12h) single-neutral-actions" at bounding box center [863, 162] width 62 height 19
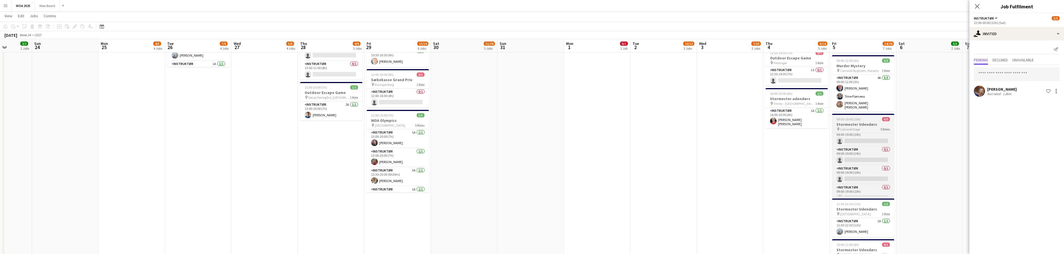
scroll to position [0, 0]
click at [871, 144] on app-card-role "Instruktør 0/1 09:00-19:00 (10h) single-neutral-actions" at bounding box center [863, 142] width 62 height 19
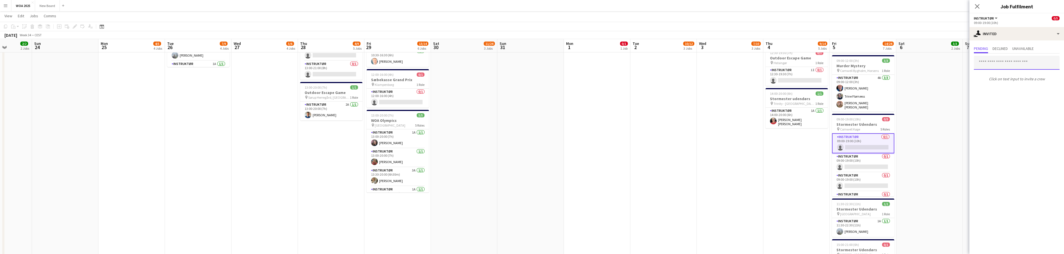
click at [1017, 68] on input "text" at bounding box center [1017, 63] width 86 height 14
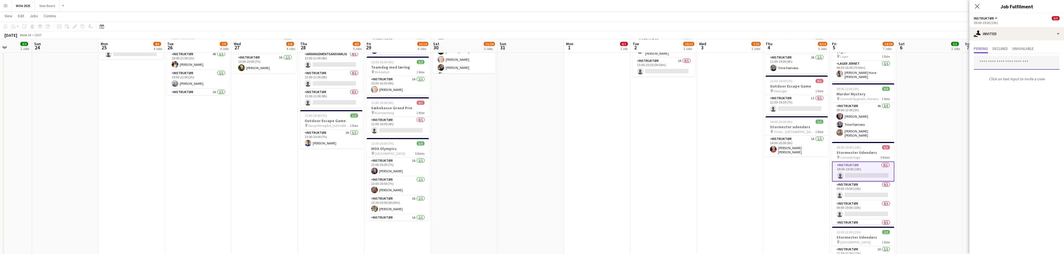
scroll to position [194, 0]
click at [1010, 61] on input "text" at bounding box center [1017, 63] width 86 height 14
type input "****"
click at [1025, 75] on span "[PERSON_NAME] Active" at bounding box center [1017, 76] width 77 height 5
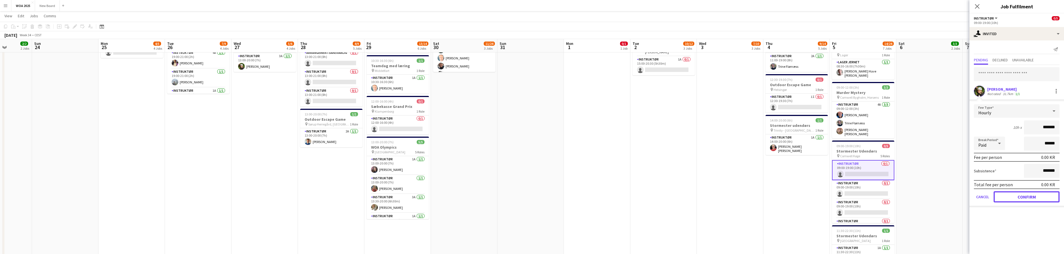
click at [1041, 197] on button "Confirm" at bounding box center [1027, 196] width 66 height 11
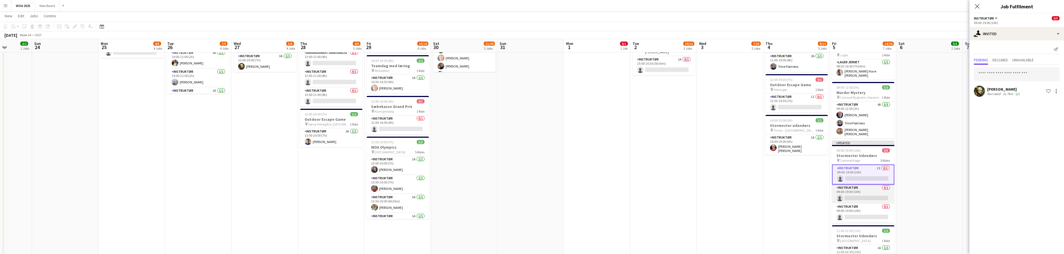
click at [873, 188] on app-card-role "Instruktør 0/1 09:00-19:00 (10h) single-neutral-actions" at bounding box center [863, 193] width 62 height 19
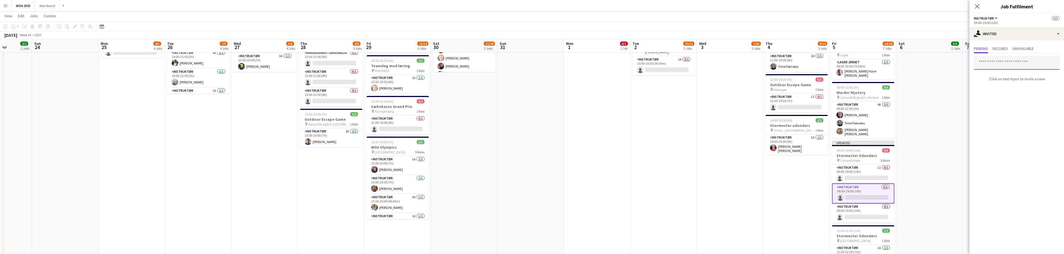
click at [1026, 66] on input "text" at bounding box center [1017, 63] width 86 height 14
type input "****"
click at [1017, 78] on span "[PERSON_NAME] [PERSON_NAME]" at bounding box center [1009, 76] width 60 height 5
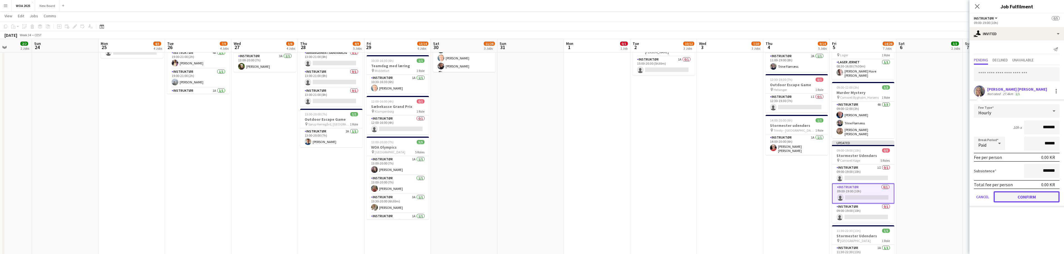
click at [1026, 200] on button "Confirm" at bounding box center [1027, 196] width 66 height 11
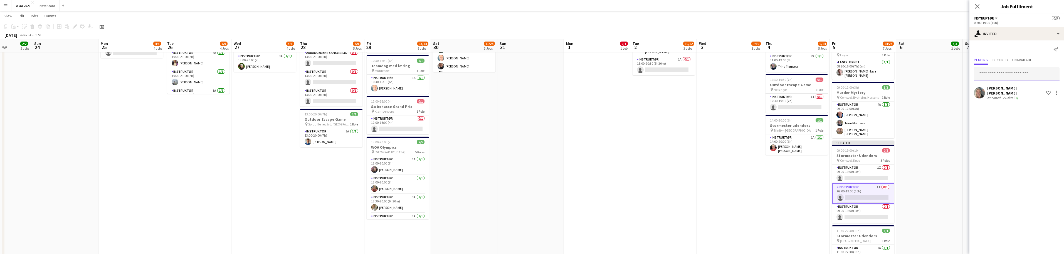
click at [1003, 72] on input "text" at bounding box center [1017, 74] width 86 height 14
drag, startPoint x: 866, startPoint y: 206, endPoint x: 874, endPoint y: 199, distance: 10.8
click at [866, 206] on app-card-role "Instruktør 0/1 09:00-19:00 (10h) single-neutral-actions" at bounding box center [863, 212] width 62 height 19
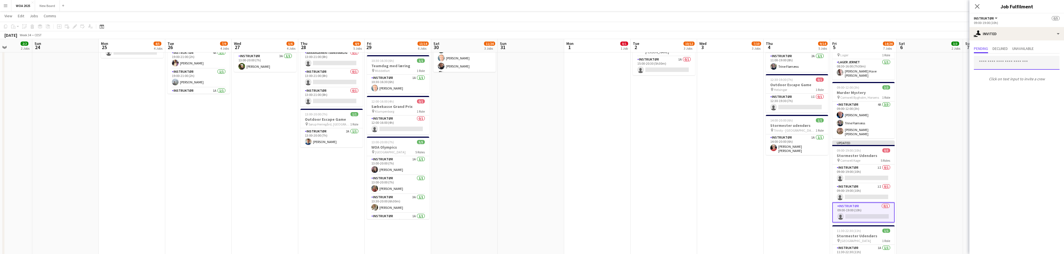
click at [998, 64] on input "text" at bounding box center [1017, 63] width 86 height 14
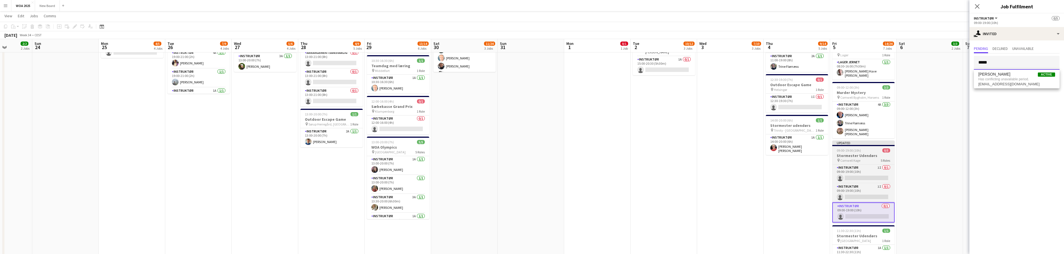
type input "*****"
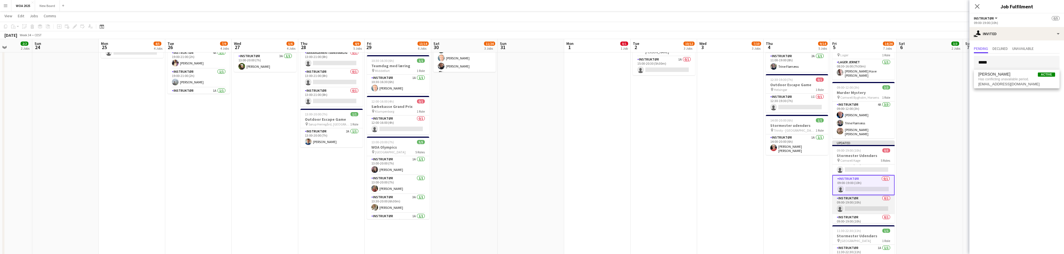
click at [880, 199] on app-card-role "Instruktør 0/1 09:00-19:00 (10h) single-neutral-actions" at bounding box center [864, 204] width 62 height 19
click at [1014, 64] on input "text" at bounding box center [1017, 63] width 86 height 14
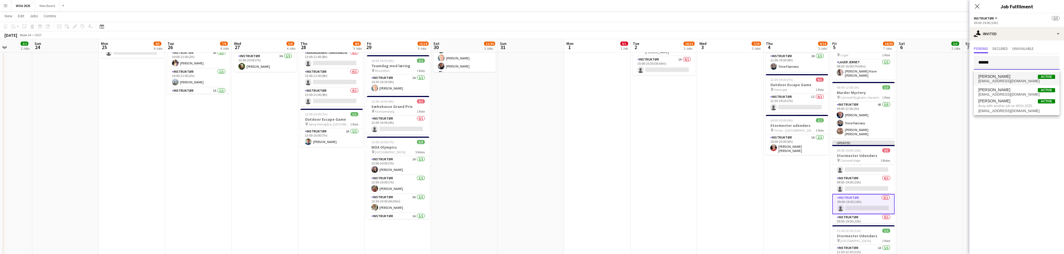
type input "******"
click at [1024, 75] on span "[PERSON_NAME] Active" at bounding box center [1017, 76] width 77 height 5
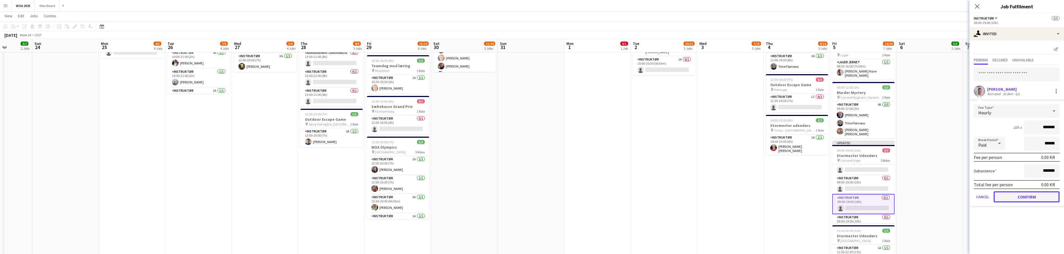
click at [1016, 196] on button "Confirm" at bounding box center [1027, 196] width 66 height 11
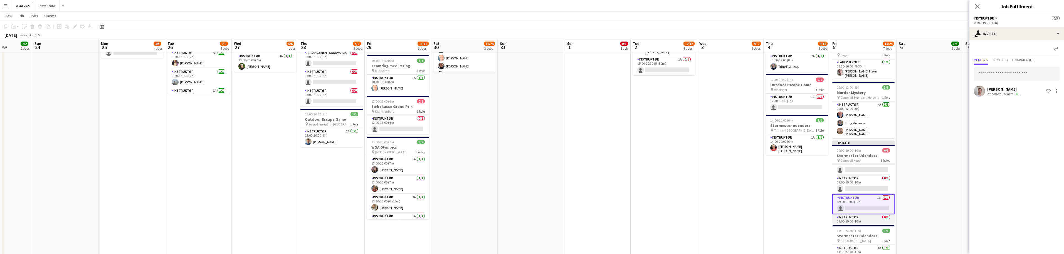
click at [872, 217] on app-card-role "Instruktør 0/1 09:00-19:00 (10h) single-neutral-actions" at bounding box center [864, 223] width 62 height 19
click at [1036, 66] on input "text" at bounding box center [1017, 63] width 86 height 14
type input "*"
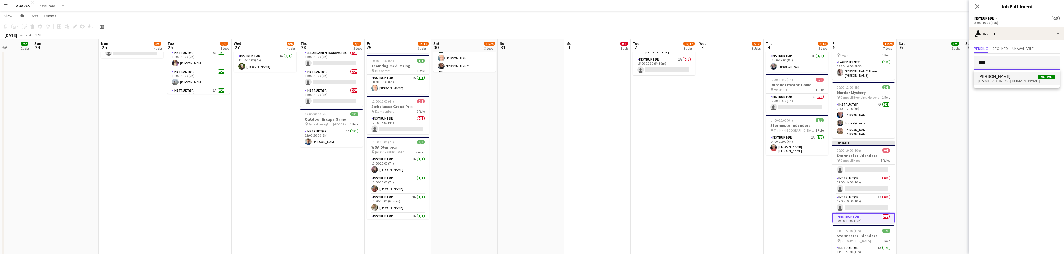
type input "****"
click at [1011, 75] on span "[PERSON_NAME] Active" at bounding box center [1017, 76] width 77 height 5
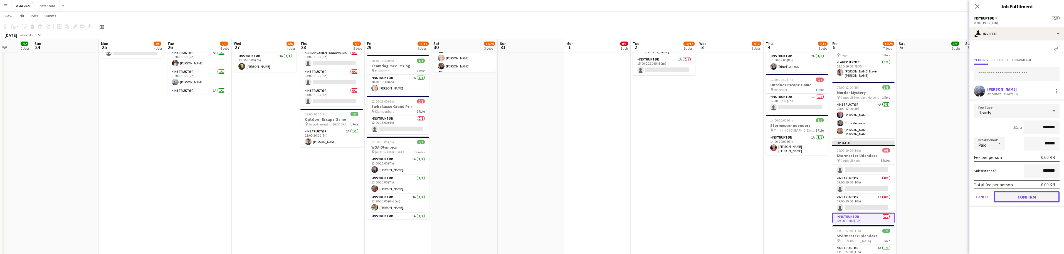
click at [1026, 197] on button "Confirm" at bounding box center [1027, 196] width 66 height 11
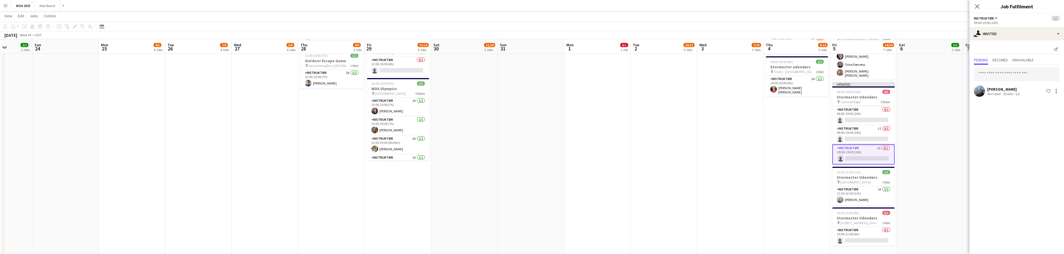
scroll to position [254, 0]
click at [873, 226] on app-card-role "Instruktør 0/1 15:00-21:00 (6h) single-neutral-actions" at bounding box center [864, 234] width 62 height 19
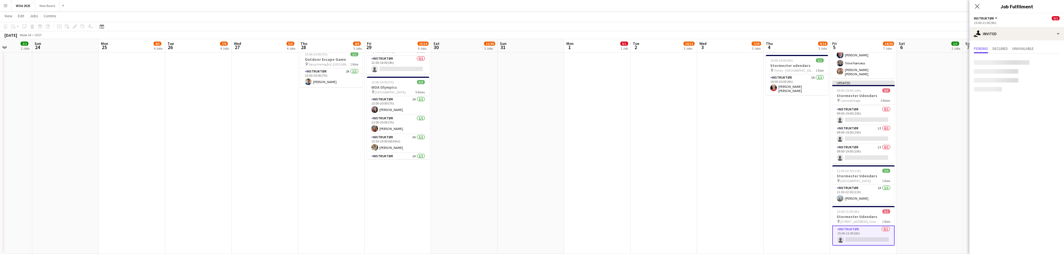
scroll to position [36, 0]
click at [1021, 65] on input "text" at bounding box center [1017, 63] width 86 height 14
type input "*"
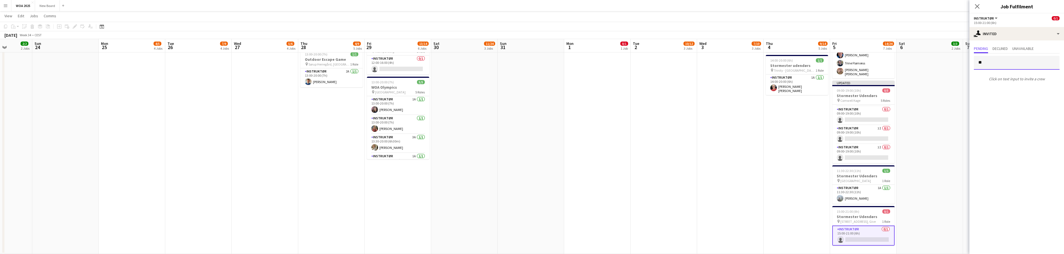
type input "*"
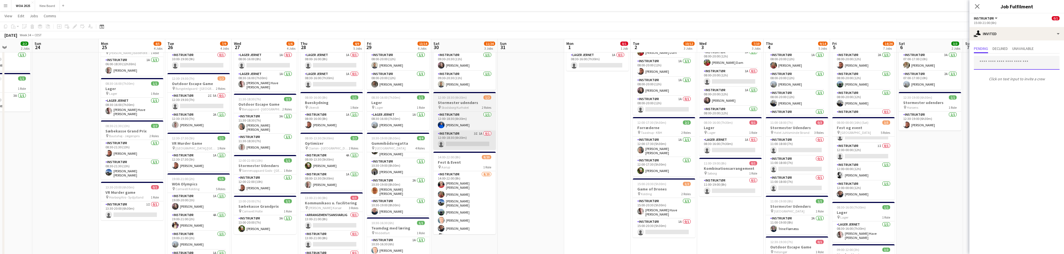
scroll to position [32, 0]
click at [468, 139] on app-card-role "Instruktør 3I 1A 0/1 12:00-18:30 (6h30m) single-neutral-actions" at bounding box center [465, 140] width 62 height 19
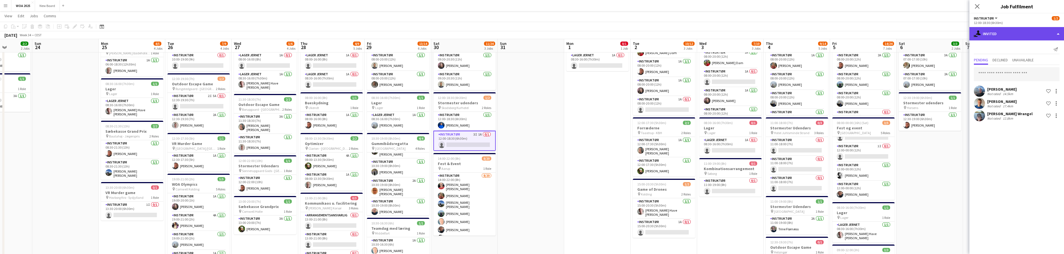
click at [1035, 34] on div "single-neutral-actions-share-1 Invited" at bounding box center [1017, 33] width 95 height 13
click at [1035, 90] on div "single-neutral-actions-information Applicants" at bounding box center [1035, 90] width 55 height 11
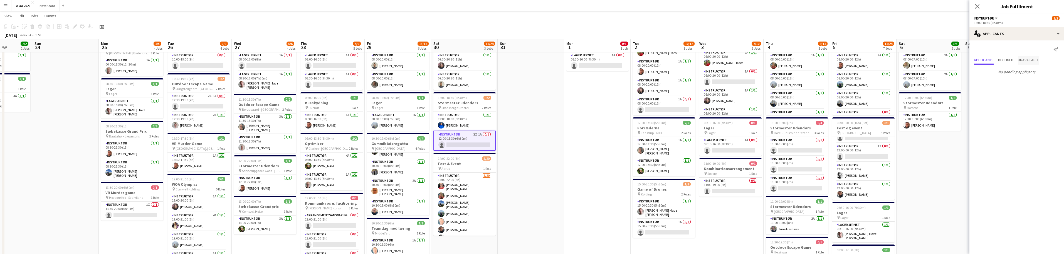
click at [1034, 59] on span "Unavailable" at bounding box center [1028, 60] width 21 height 4
click at [1018, 128] on mat-expansion-panel "users2 Applicants Applicants Declined Unavailable [PERSON_NAME] Not rated 13.6k…" at bounding box center [1017, 146] width 95 height 213
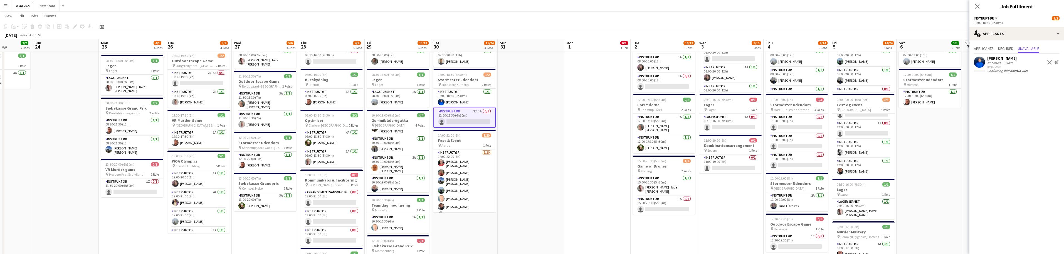
scroll to position [55, 0]
click at [463, 142] on h3 "Fest & Event" at bounding box center [465, 139] width 62 height 5
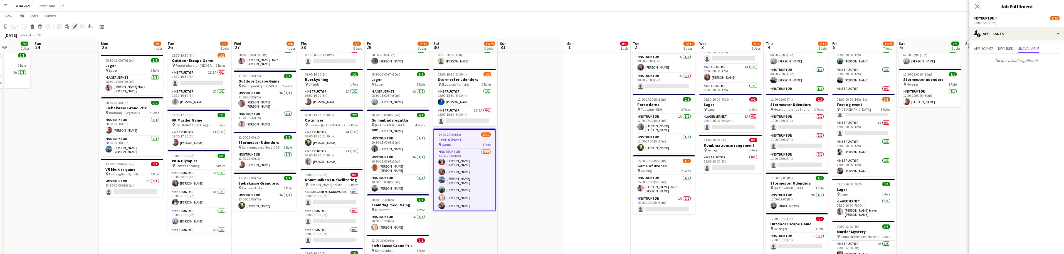
click at [73, 29] on div "Edit" at bounding box center [75, 26] width 7 height 7
click at [72, 63] on app-date-cell at bounding box center [65, 229] width 67 height 445
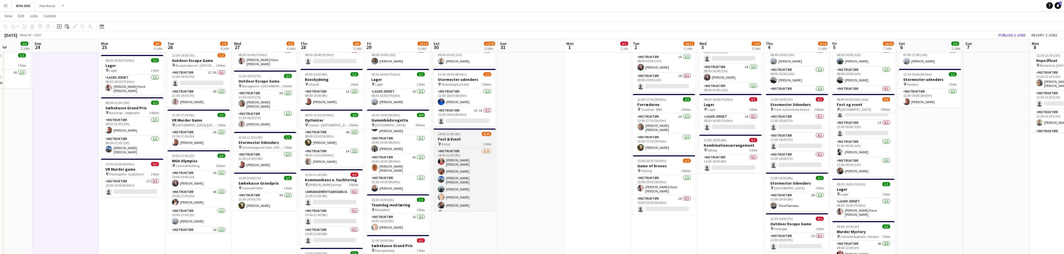
click at [467, 139] on h3 "Fest & Event" at bounding box center [465, 138] width 62 height 5
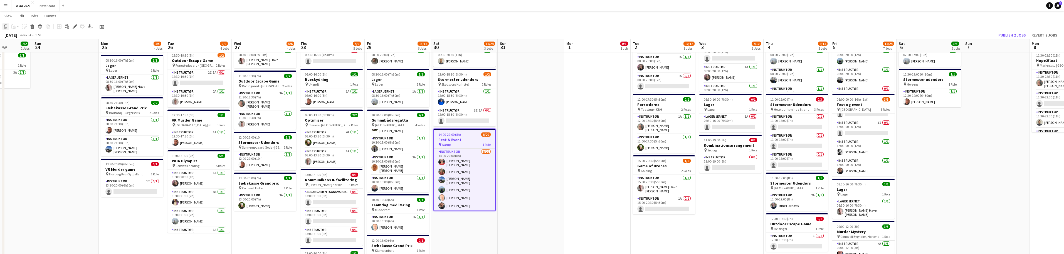
click at [6, 27] on icon "Copy" at bounding box center [5, 26] width 4 height 4
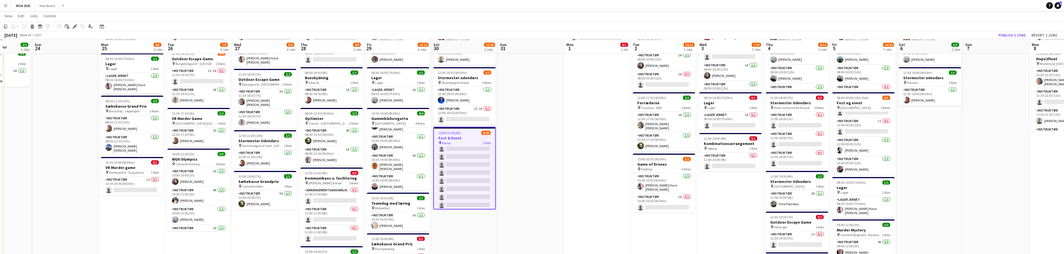
scroll to position [58, 0]
drag, startPoint x: 444, startPoint y: 248, endPoint x: 442, endPoint y: 236, distance: 12.4
click at [444, 246] on app-date-cell "09:30-20:30 (11h) 2/2 Kombinations arrangement pin DOK5000 - Odense 2 Roles Ins…" at bounding box center [464, 226] width 67 height 445
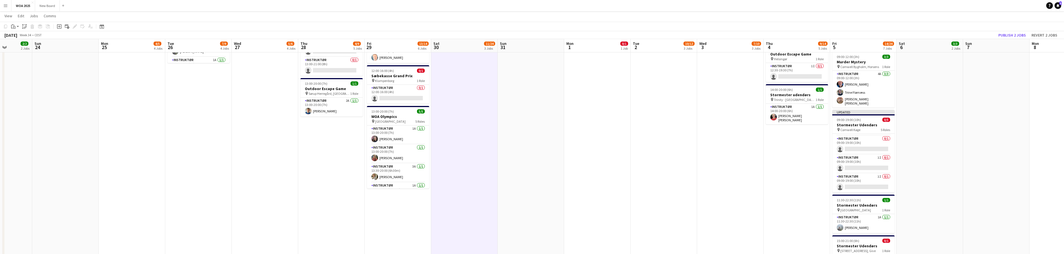
scroll to position [225, 0]
click at [406, 202] on app-date-cell "08:00-20:00 (12h) 2/2 Stormester Udendørs pin Flatø 2 Roles Instruktør [DATE] 0…" at bounding box center [398, 59] width 67 height 445
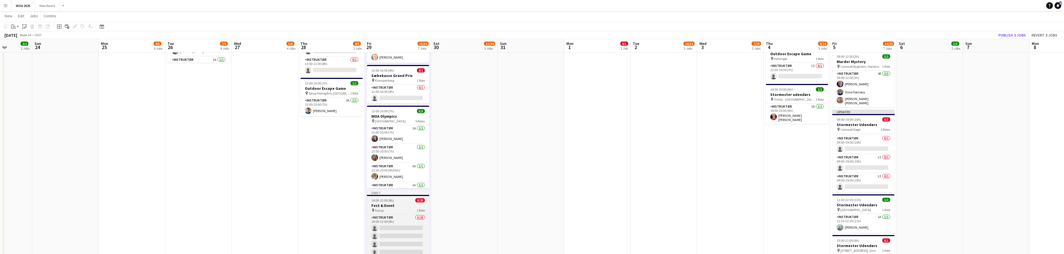
click at [403, 205] on h3 "Fest & Event" at bounding box center [398, 205] width 62 height 5
click at [77, 28] on icon "Edit" at bounding box center [75, 26] width 4 height 4
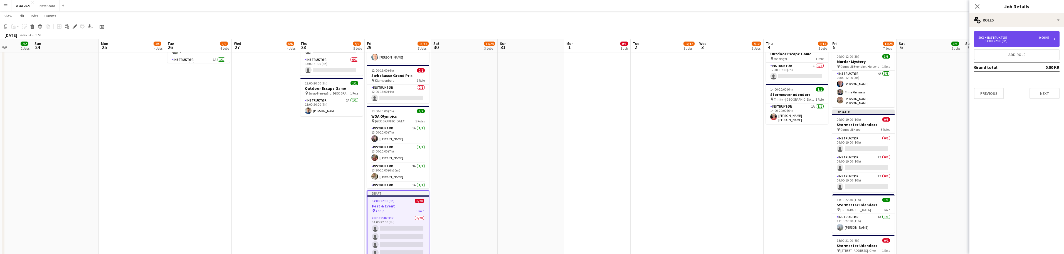
click at [1009, 40] on div "14:00-22:00 (8h)" at bounding box center [1014, 41] width 71 height 3
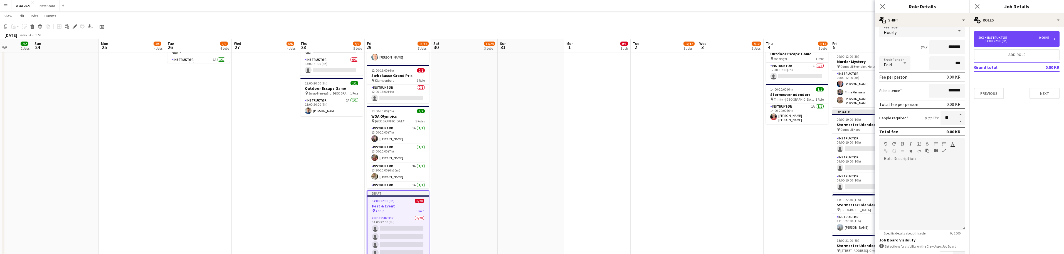
scroll to position [107, 0]
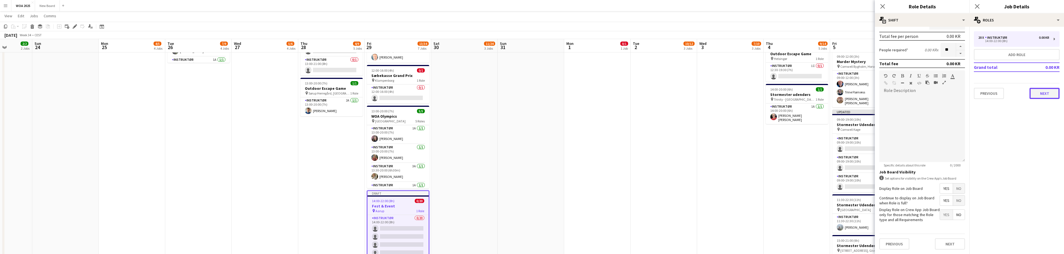
click at [1051, 93] on button "Next" at bounding box center [1045, 93] width 30 height 11
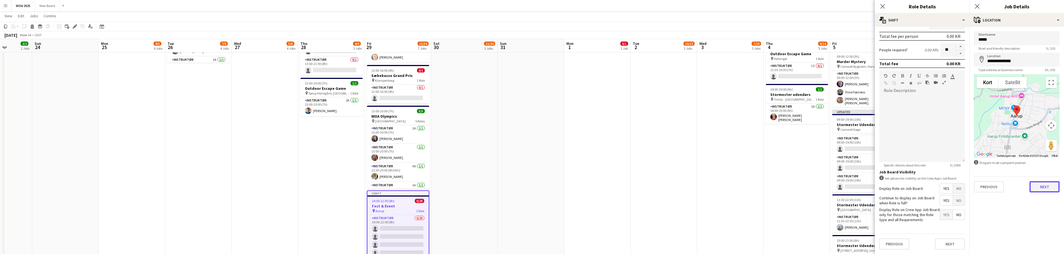
click at [1051, 184] on button "Next" at bounding box center [1045, 186] width 30 height 11
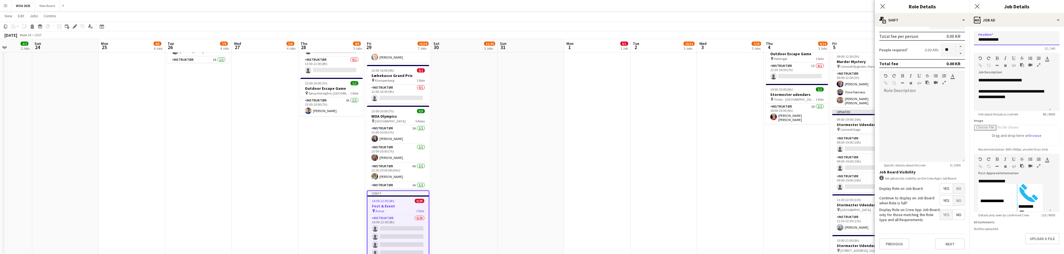
click at [1006, 39] on input "**********" at bounding box center [1017, 38] width 86 height 14
type input "**********"
click at [1016, 98] on p "**********" at bounding box center [1015, 93] width 73 height 11
click at [958, 189] on span "No" at bounding box center [959, 188] width 12 height 10
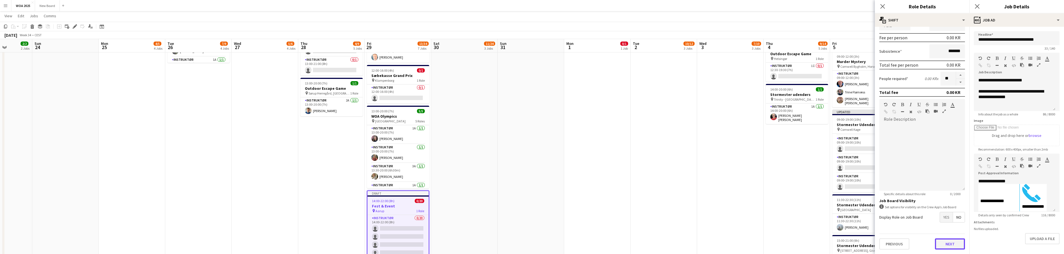
click at [950, 247] on button "Next" at bounding box center [950, 243] width 30 height 11
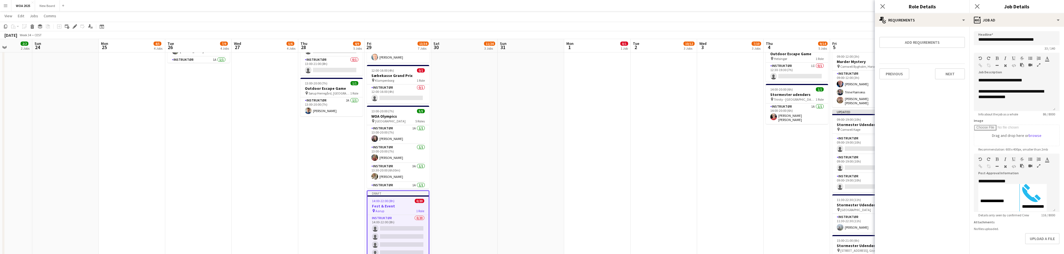
scroll to position [0, 0]
click at [977, 8] on icon "Close pop-in" at bounding box center [977, 6] width 5 height 5
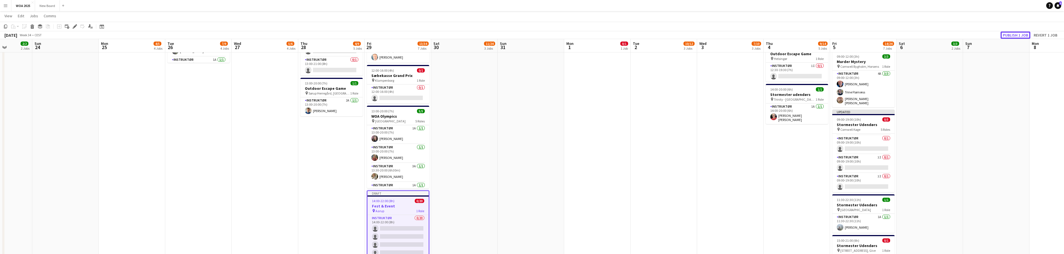
click at [1016, 33] on button "Publish 1 job" at bounding box center [1016, 34] width 30 height 7
click at [1059, 8] on link "Notifications 5" at bounding box center [1058, 5] width 7 height 7
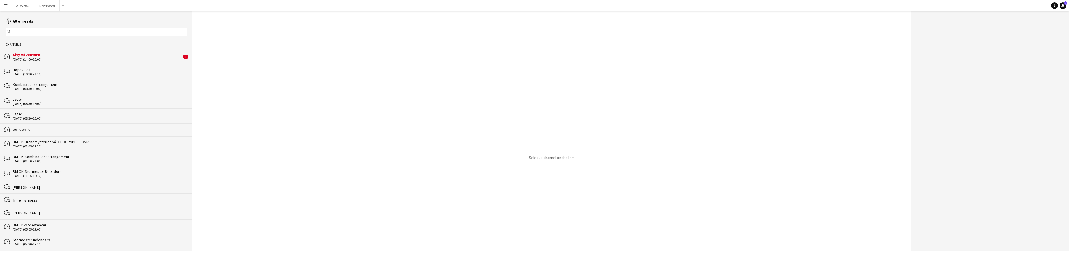
click at [133, 59] on div "[DATE] (14:00-20:00)" at bounding box center [97, 59] width 169 height 4
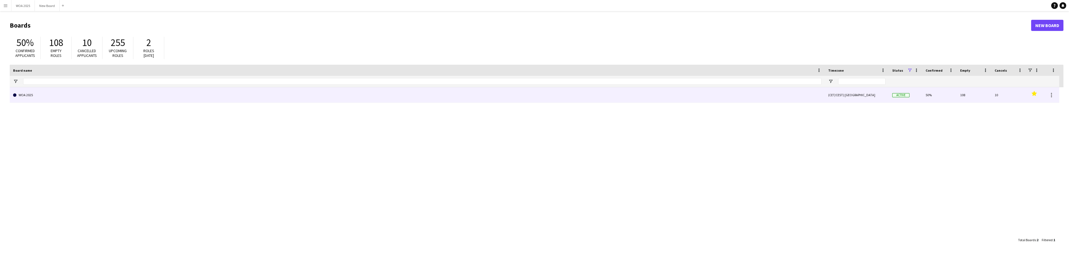
click at [64, 93] on link "WOA 2025" at bounding box center [417, 95] width 808 height 16
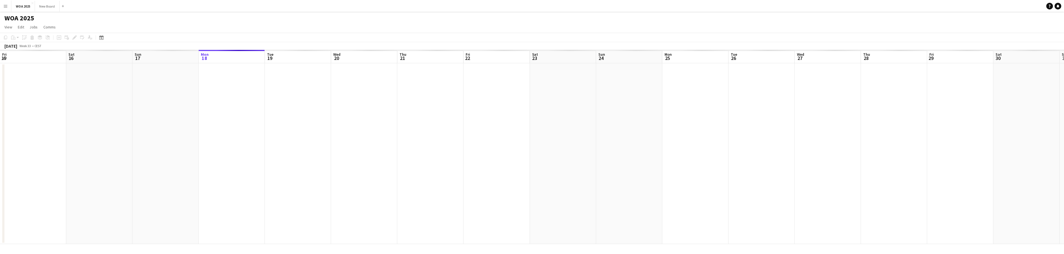
scroll to position [0, 133]
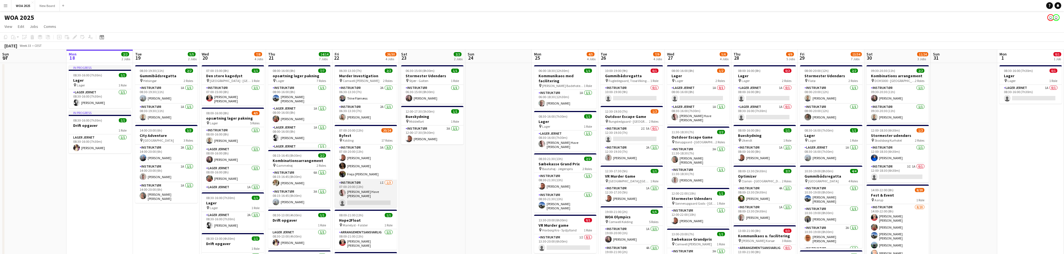
click at [367, 200] on app-card-role "Instruktør 1I 1/3 07:00-20:00 (13h) Lasse Have Clausen Pedersen single-neutral-…" at bounding box center [366, 197] width 62 height 37
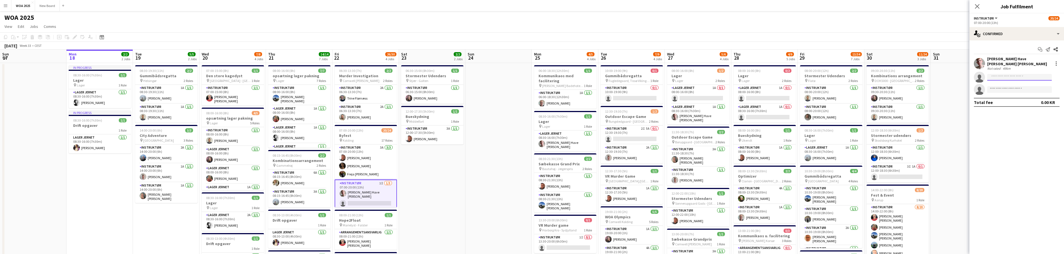
click at [1007, 74] on input at bounding box center [1020, 77] width 65 height 7
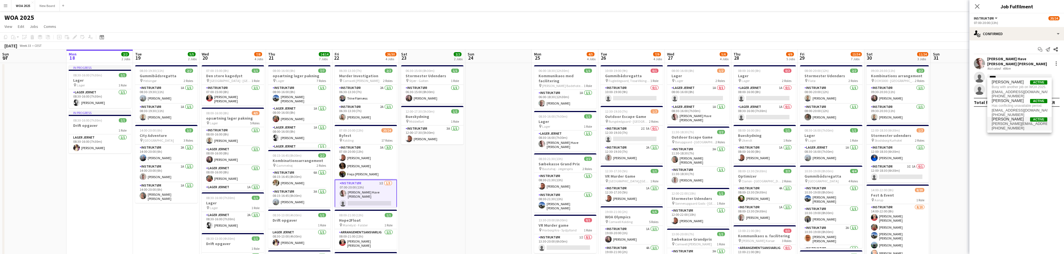
type input "*****"
click at [1014, 122] on span "caroline.welinder@gmail.com" at bounding box center [1020, 123] width 56 height 4
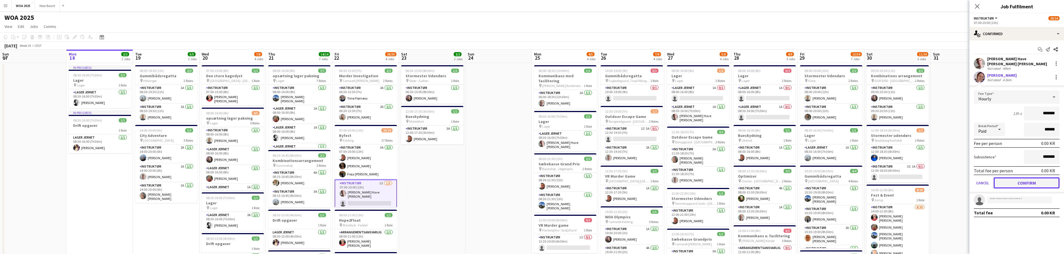
click at [1027, 177] on button "Confirm" at bounding box center [1027, 182] width 66 height 11
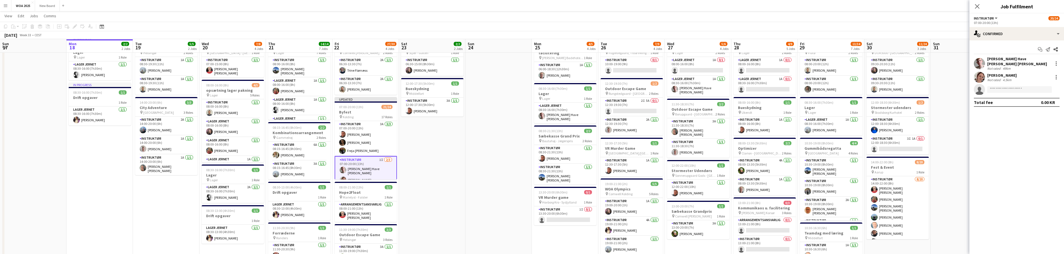
scroll to position [28, 0]
click at [1029, 86] on input at bounding box center [1020, 89] width 65 height 7
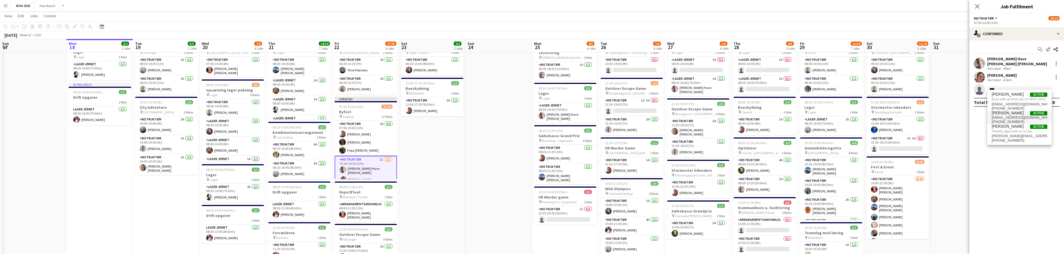
type input "****"
click at [1018, 113] on span "[PERSON_NAME]" at bounding box center [1008, 112] width 32 height 5
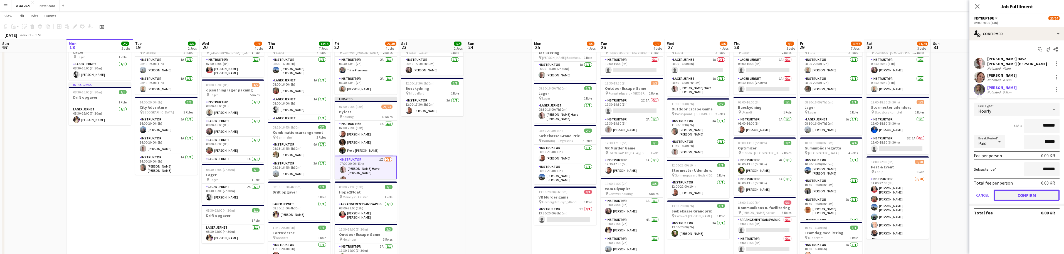
click at [1011, 189] on button "Confirm" at bounding box center [1027, 194] width 66 height 11
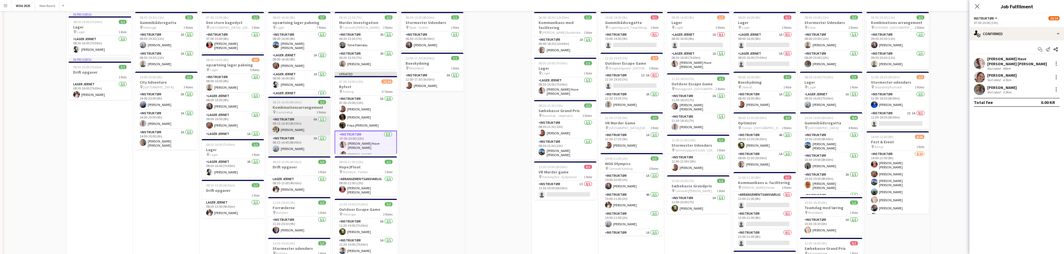
scroll to position [0, 0]
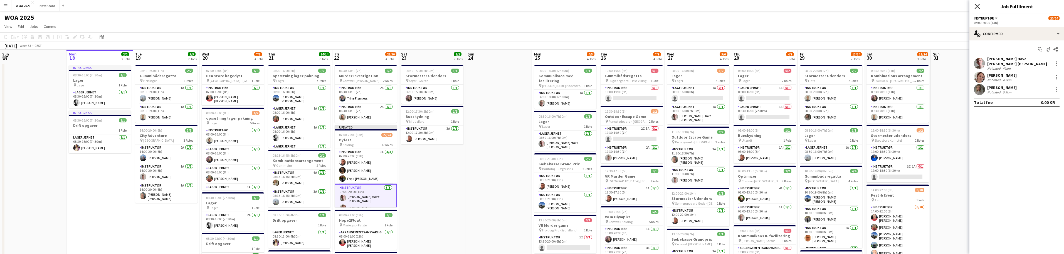
click at [978, 6] on icon "Close pop-in" at bounding box center [977, 6] width 5 height 5
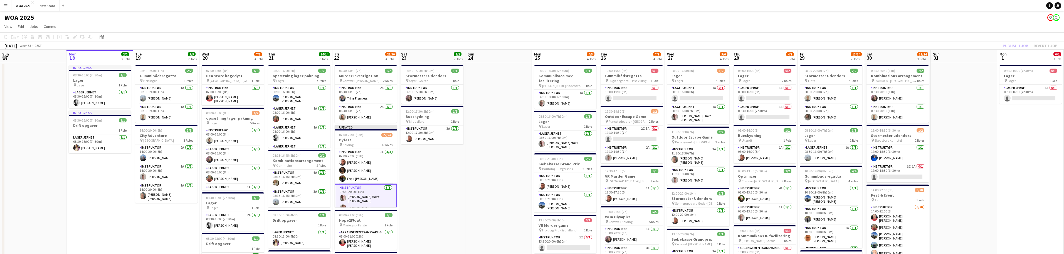
click at [1014, 46] on div "Publish 1 job Revert 1 job" at bounding box center [1031, 45] width 68 height 7
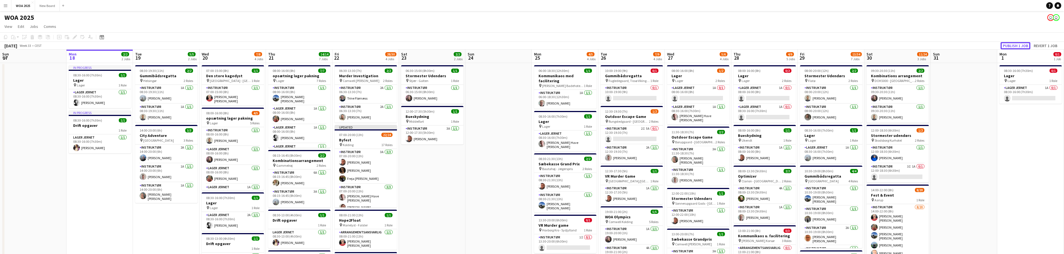
click at [1014, 46] on button "Publish 1 job" at bounding box center [1016, 45] width 30 height 7
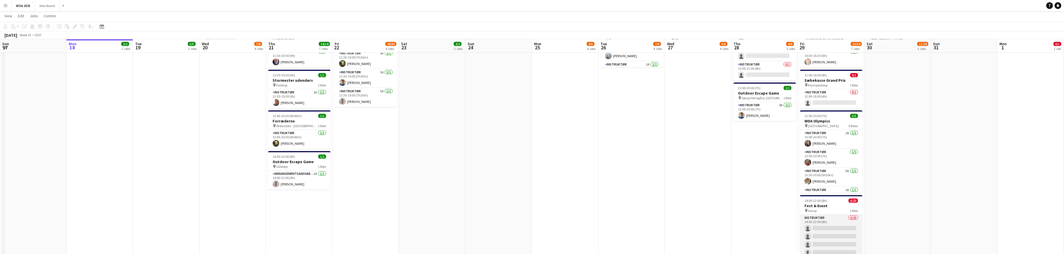
scroll to position [221, 0]
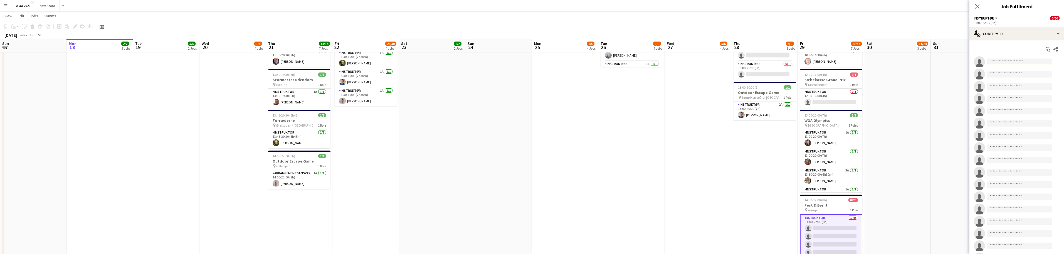
click at [1031, 61] on input at bounding box center [1020, 61] width 65 height 7
type input "****"
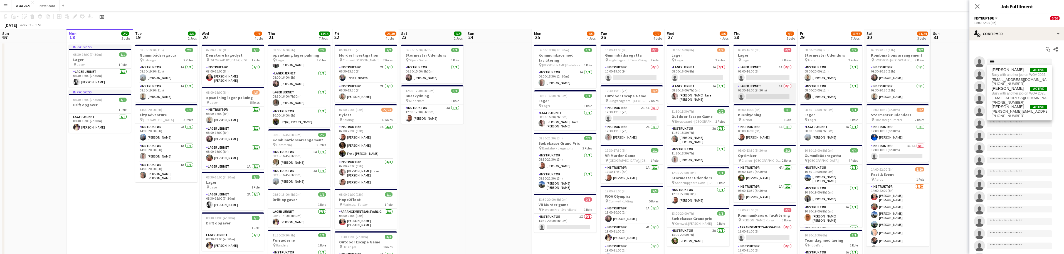
scroll to position [0, 0]
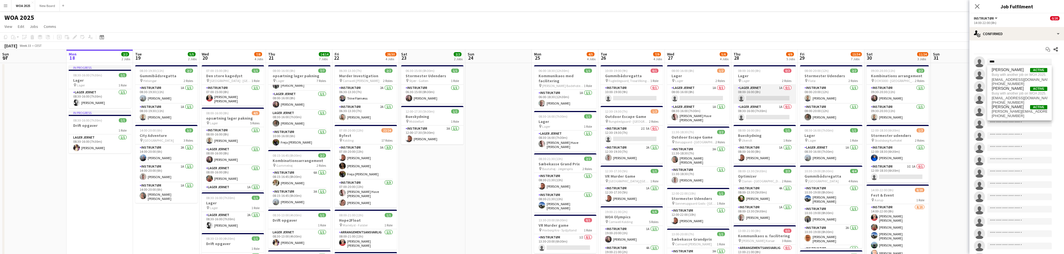
click at [754, 96] on app-card-role "Lager Jernet 1A 0/1 08:00-16:00 (8h) single-neutral-actions" at bounding box center [765, 94] width 62 height 19
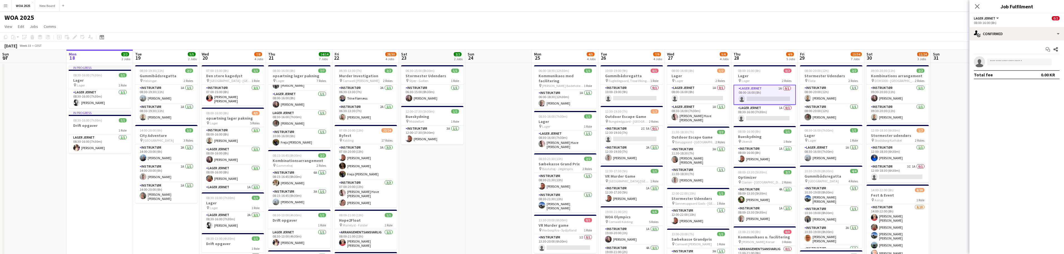
drag, startPoint x: 764, startPoint y: 98, endPoint x: 766, endPoint y: 96, distance: 2.9
click at [765, 97] on app-card-role "Lager Jernet 1A 0/1 08:00-16:00 (8h) single-neutral-actions" at bounding box center [765, 95] width 62 height 20
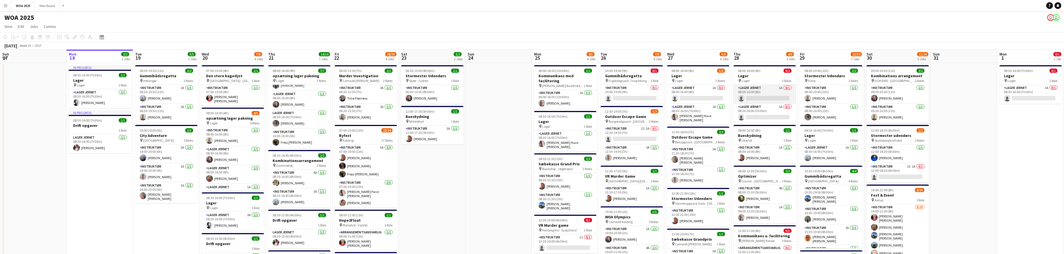
scroll to position [0, 132]
click at [763, 99] on app-card-role "Lager Jernet 1A 0/1 08:00-16:00 (8h) single-neutral-actions" at bounding box center [766, 94] width 62 height 19
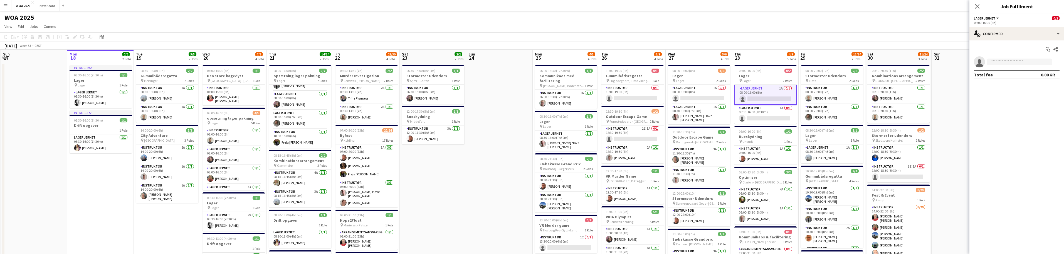
click at [1007, 64] on input at bounding box center [1020, 61] width 65 height 7
click at [909, 244] on app-card-role "Instruktør 8/20 14:00-22:00 (8h) Kitt Schou Morgen Caroline Sommer Josephine Bo…" at bounding box center [899, 254] width 62 height 176
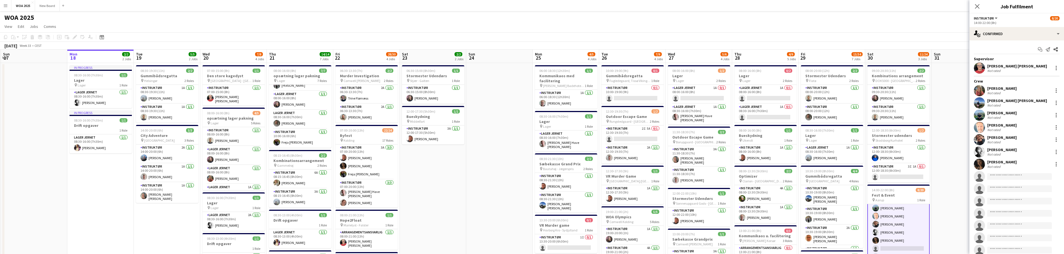
scroll to position [38, 0]
click at [1005, 177] on input at bounding box center [1020, 176] width 65 height 7
type input "****"
click at [1017, 203] on span "[PERSON_NAME]" at bounding box center [1008, 202] width 32 height 5
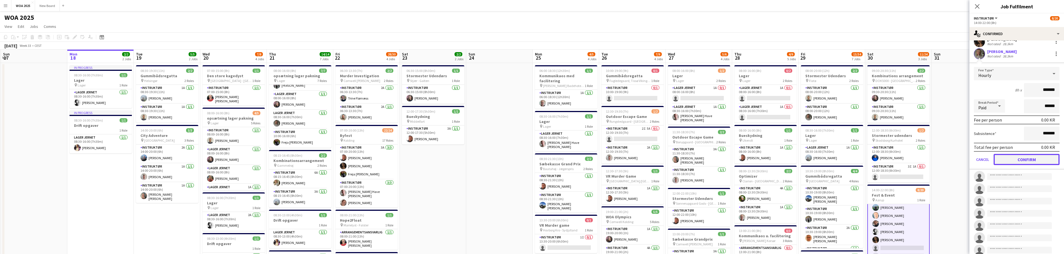
click at [1031, 161] on button "Confirm" at bounding box center [1027, 159] width 66 height 11
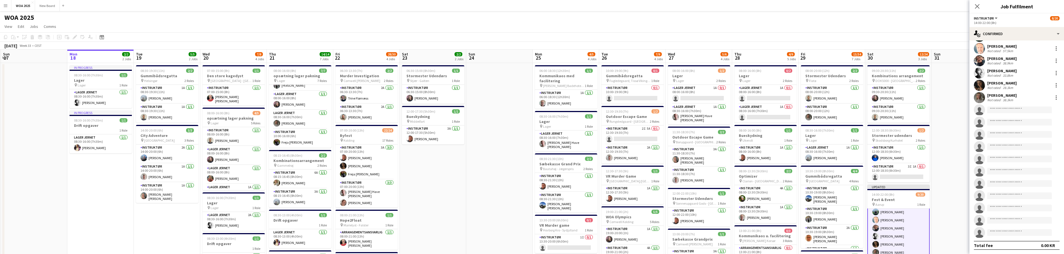
scroll to position [79, 0]
click at [951, 21] on div "WOA 2025 user user" at bounding box center [532, 16] width 1064 height 11
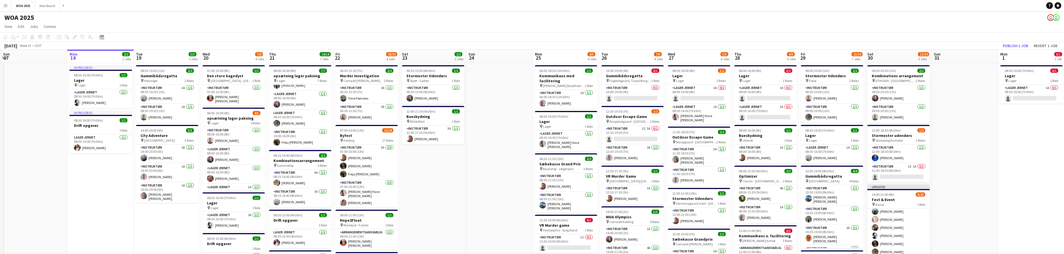
scroll to position [38, 0]
click at [1019, 46] on button "Publish 1 job" at bounding box center [1016, 45] width 30 height 7
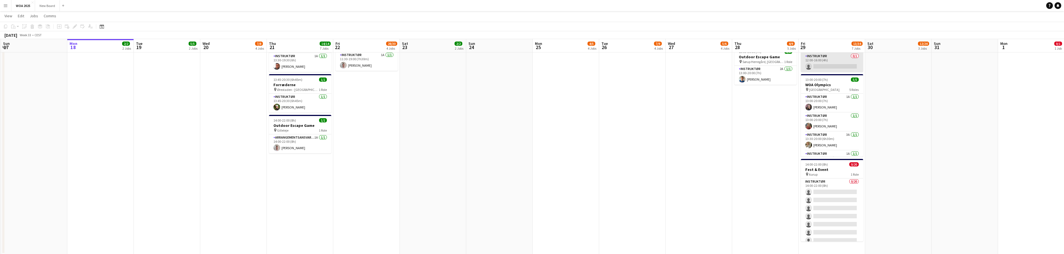
scroll to position [257, 0]
